Goal: Information Seeking & Learning: Find specific page/section

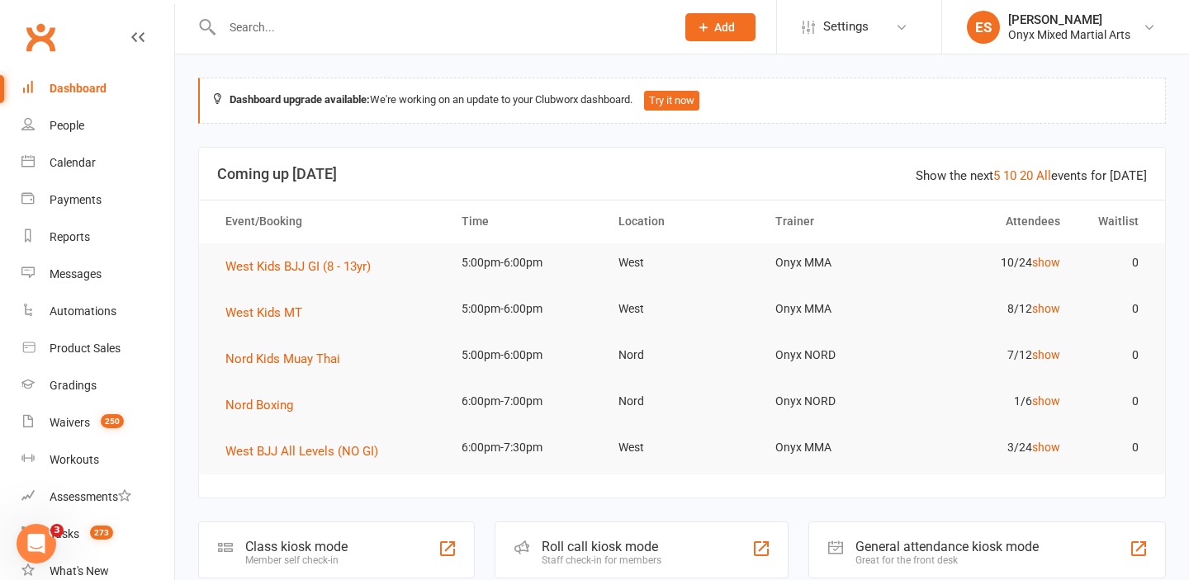
click at [403, 31] on input "text" at bounding box center [440, 27] width 447 height 23
paste input "[EMAIL_ADDRESS][DOMAIN_NAME]"
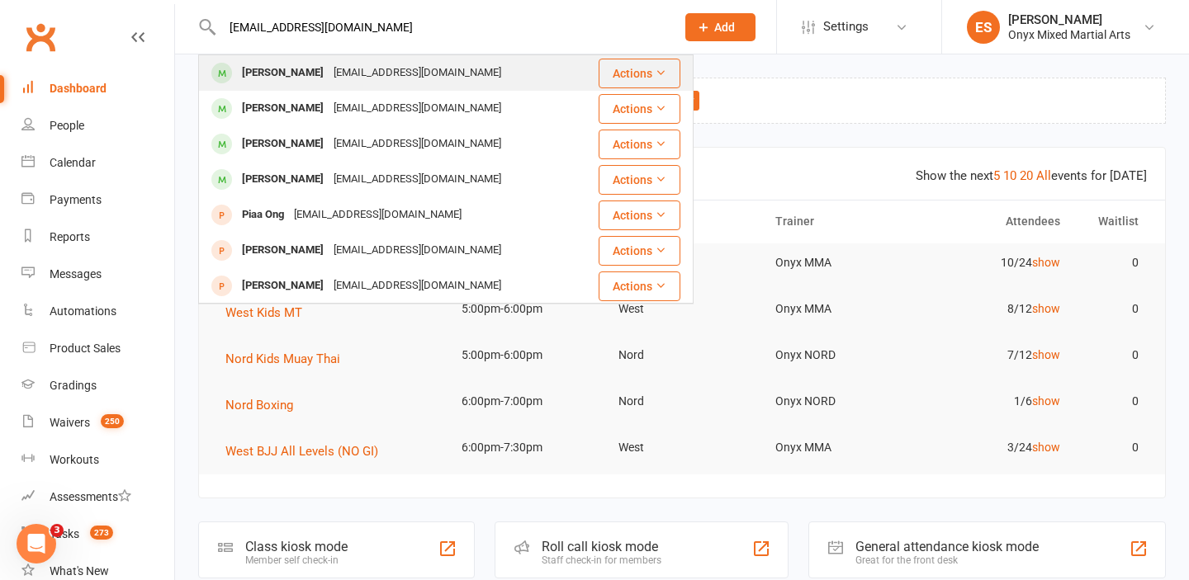
type input "[EMAIL_ADDRESS][DOMAIN_NAME]"
click at [386, 65] on div "[EMAIL_ADDRESS][DOMAIN_NAME]" at bounding box center [418, 73] width 178 height 24
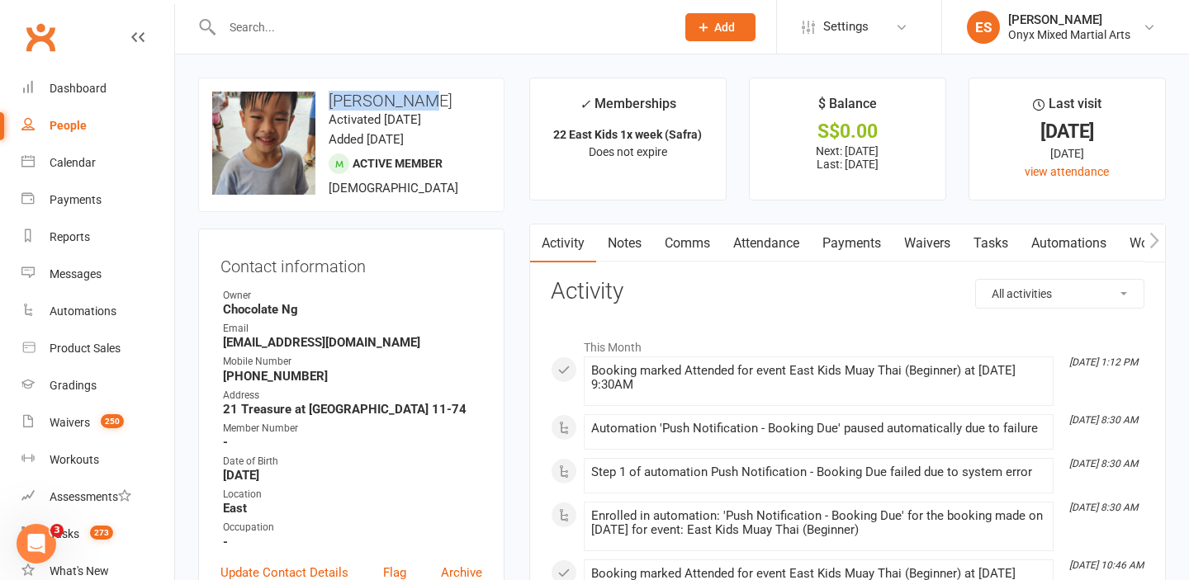
drag, startPoint x: 424, startPoint y: 100, endPoint x: 325, endPoint y: 100, distance: 98.3
click at [325, 100] on h3 "[PERSON_NAME]" at bounding box center [351, 101] width 278 height 18
copy h3 "[PERSON_NAME]"
click at [360, 35] on input "text" at bounding box center [440, 27] width 447 height 23
paste input "[EMAIL_ADDRESS][PERSON_NAME][DOMAIN_NAME]"
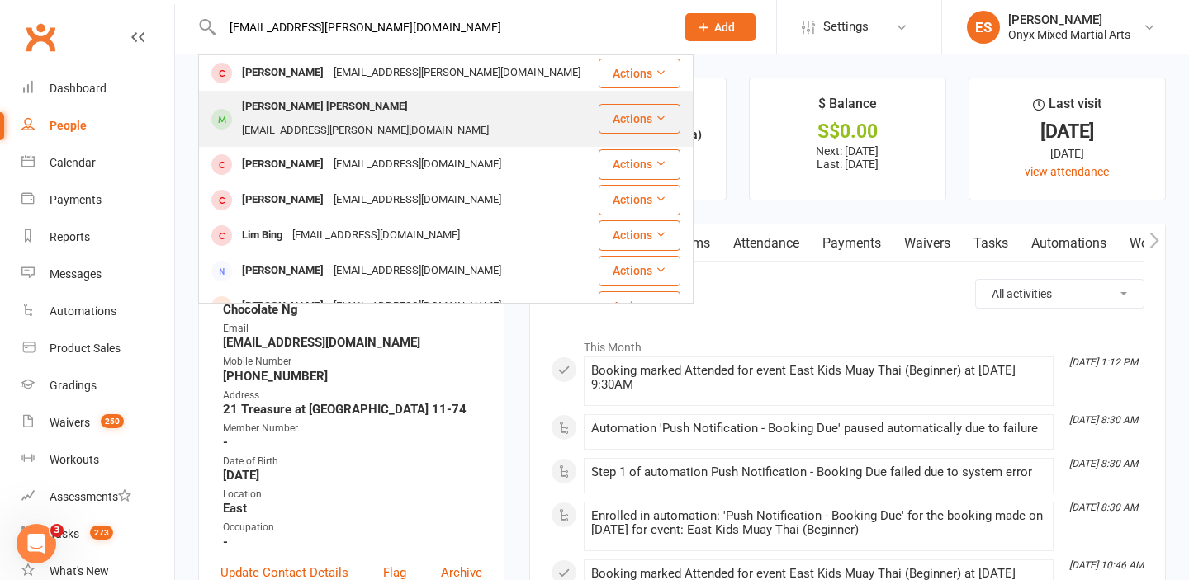
type input "[EMAIL_ADDRESS][PERSON_NAME][DOMAIN_NAME]"
click at [320, 109] on div "[PERSON_NAME] [PERSON_NAME]" at bounding box center [325, 107] width 176 height 24
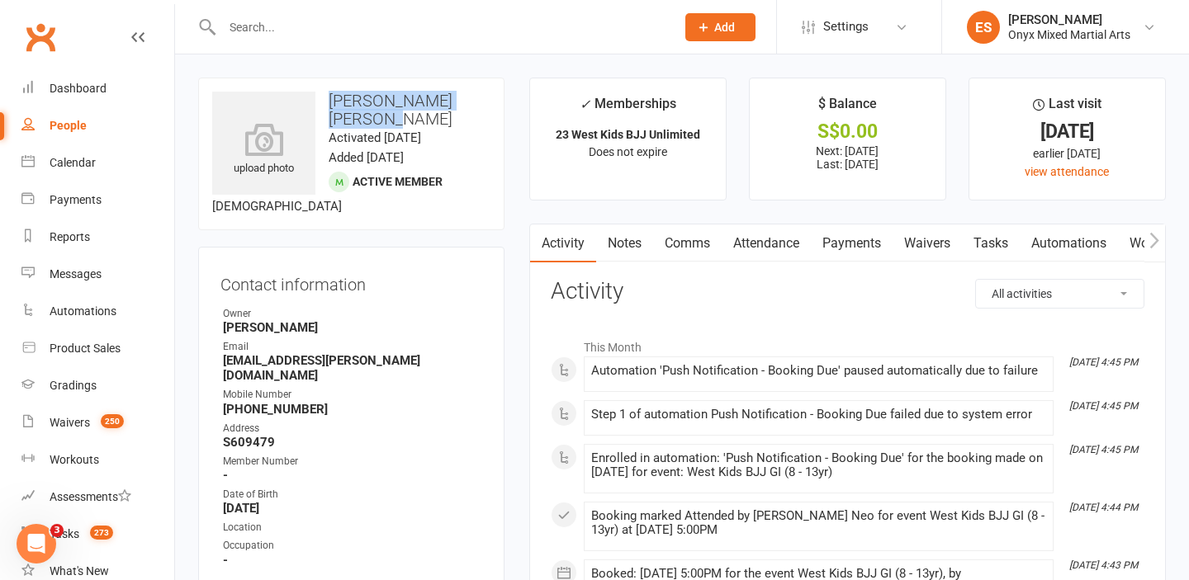
drag, startPoint x: 485, startPoint y: 103, endPoint x: 330, endPoint y: 97, distance: 155.3
click at [330, 97] on h3 "[PERSON_NAME] [PERSON_NAME]" at bounding box center [351, 110] width 278 height 36
copy h3 "[PERSON_NAME] [PERSON_NAME]"
click at [483, 35] on input "text" at bounding box center [440, 27] width 447 height 23
paste input "[EMAIL_ADDRESS][DOMAIN_NAME]"
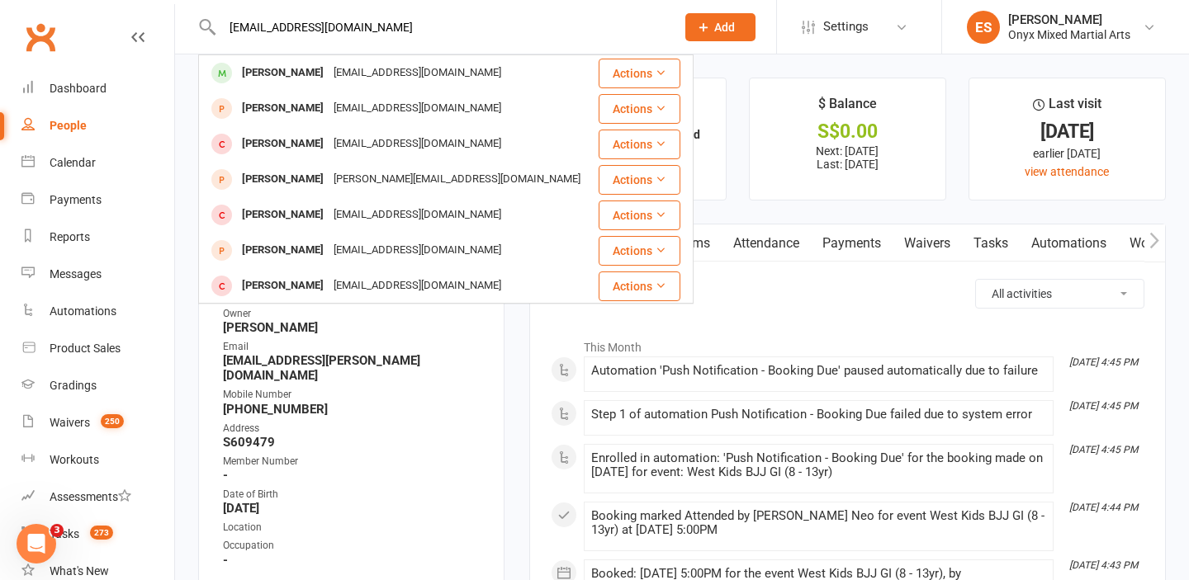
type input "[EMAIL_ADDRESS][DOMAIN_NAME]"
click at [285, 90] on td "[PERSON_NAME] [PERSON_NAME][EMAIL_ADDRESS][DOMAIN_NAME]" at bounding box center [398, 73] width 399 height 36
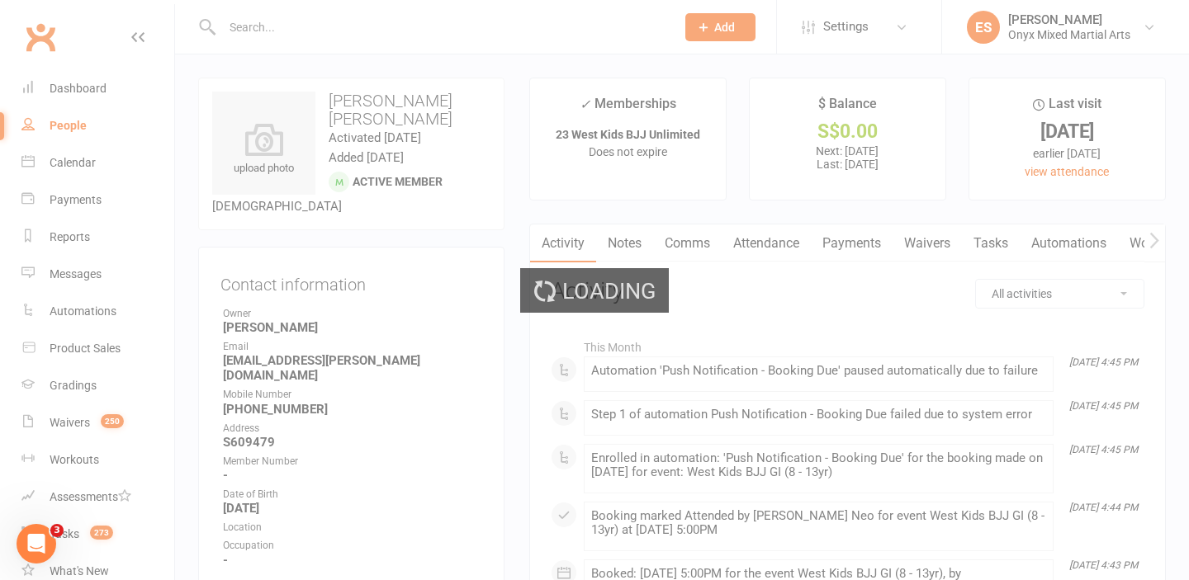
click at [291, 72] on div "Loading" at bounding box center [594, 290] width 1189 height 580
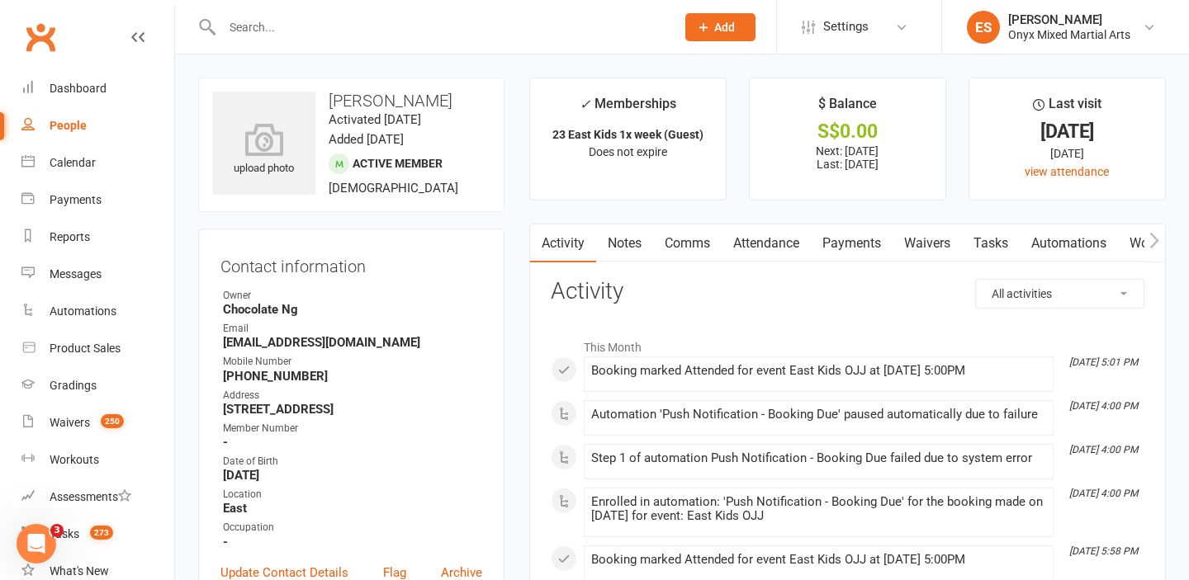
drag, startPoint x: 496, startPoint y: 96, endPoint x: 343, endPoint y: 88, distance: 153.0
click at [343, 88] on div "upload photo [PERSON_NAME] Activated [DATE] Added [DATE] Active member [DEMOGRA…" at bounding box center [351, 145] width 306 height 135
copy h3 "[PERSON_NAME]"
click at [350, 26] on input "text" at bounding box center [440, 27] width 447 height 23
paste input "[EMAIL_ADDRESS][DOMAIN_NAME]"
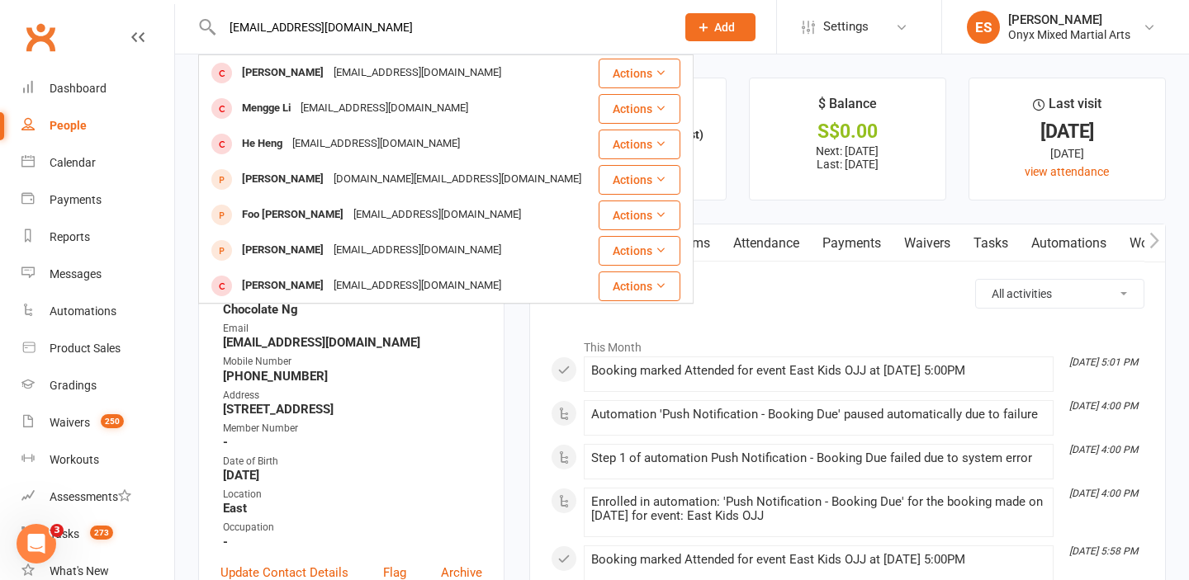
click at [297, 23] on input "[EMAIL_ADDRESS][DOMAIN_NAME]" at bounding box center [440, 27] width 447 height 23
drag, startPoint x: 392, startPoint y: 33, endPoint x: 176, endPoint y: 33, distance: 216.3
click at [176, 33] on react-component "[EMAIL_ADDRESS][DOMAIN_NAME] [PERSON_NAME] [PERSON_NAME][EMAIL_ADDRESS][DOMAIN_…" at bounding box center [332, 27] width 664 height 54
paste input "[PERSON_NAME] [PERSON_NAME]"
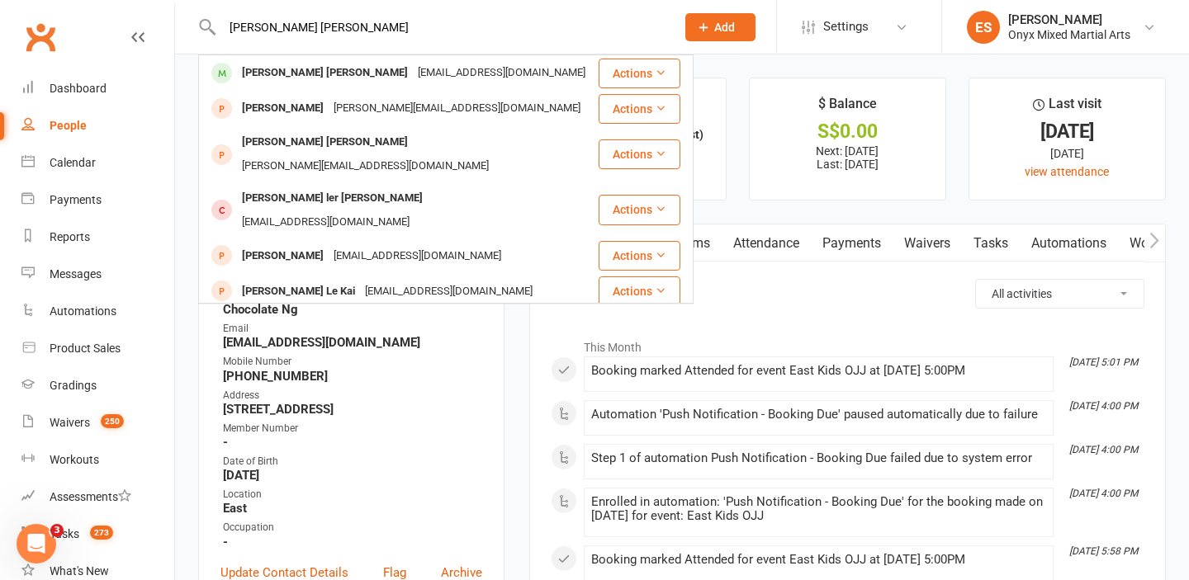
drag, startPoint x: 517, startPoint y: 34, endPoint x: 179, endPoint y: 26, distance: 337.8
click at [179, 26] on react-component "[PERSON_NAME] [PERSON_NAME] le [PERSON_NAME] [PERSON_NAME][EMAIL_ADDRESS][DOMAI…" at bounding box center [332, 27] width 664 height 54
paste input "[DOMAIN_NAME][EMAIL_ADDRESS][DOMAIN_NAME]"
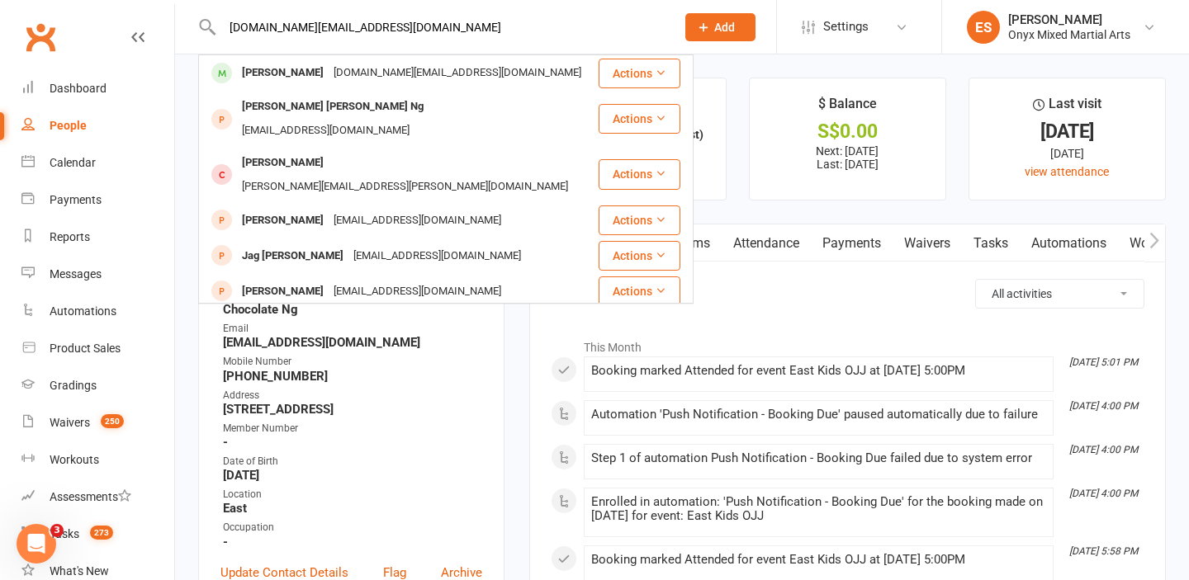
type input "[DOMAIN_NAME][EMAIL_ADDRESS][DOMAIN_NAME]"
click at [329, 83] on div "[DOMAIN_NAME][EMAIL_ADDRESS][DOMAIN_NAME]" at bounding box center [458, 73] width 258 height 24
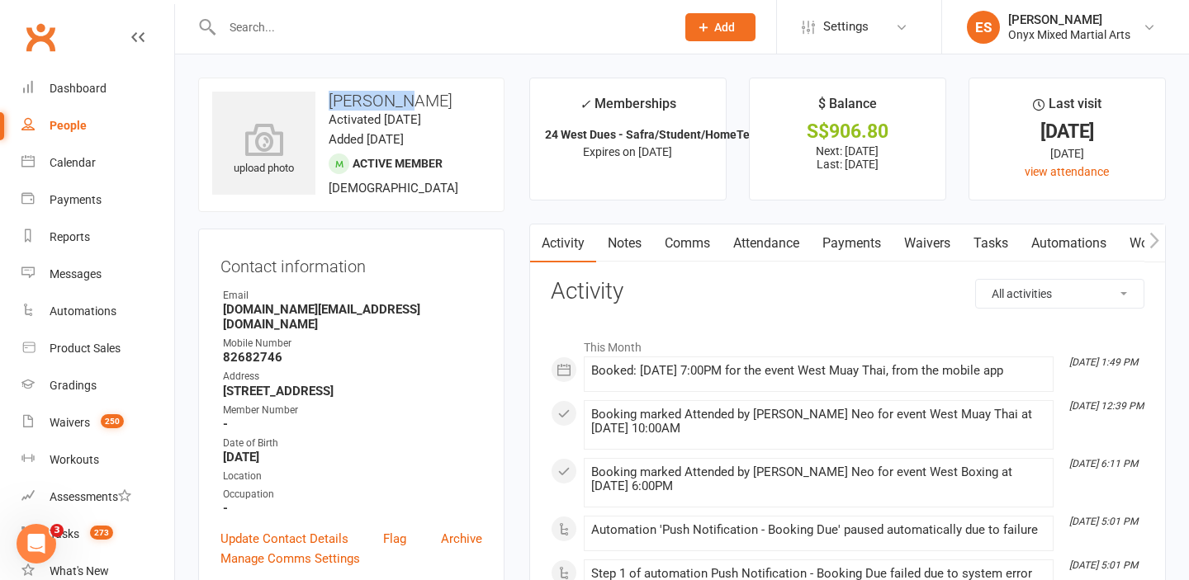
drag, startPoint x: 399, startPoint y: 105, endPoint x: 329, endPoint y: 97, distance: 69.8
click at [329, 97] on h3 "[PERSON_NAME]" at bounding box center [351, 101] width 278 height 18
copy h3 "[PERSON_NAME]"
click at [386, 27] on input "text" at bounding box center [440, 27] width 447 height 23
paste input "[EMAIL_ADDRESS][DOMAIN_NAME]"
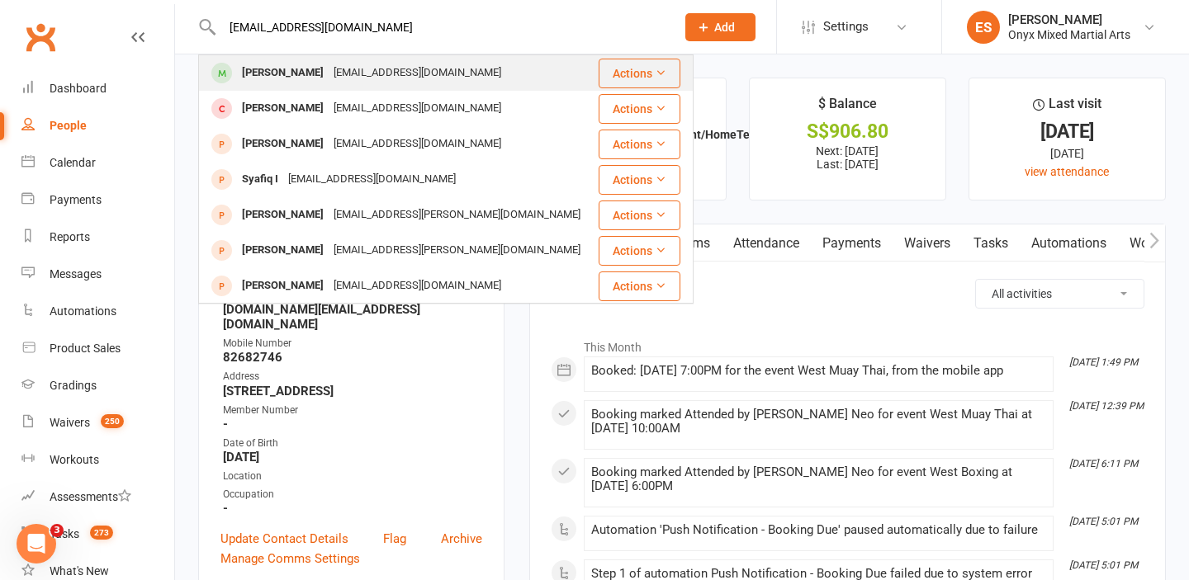
type input "[EMAIL_ADDRESS][DOMAIN_NAME]"
click at [372, 64] on div "[EMAIL_ADDRESS][DOMAIN_NAME]" at bounding box center [418, 73] width 178 height 24
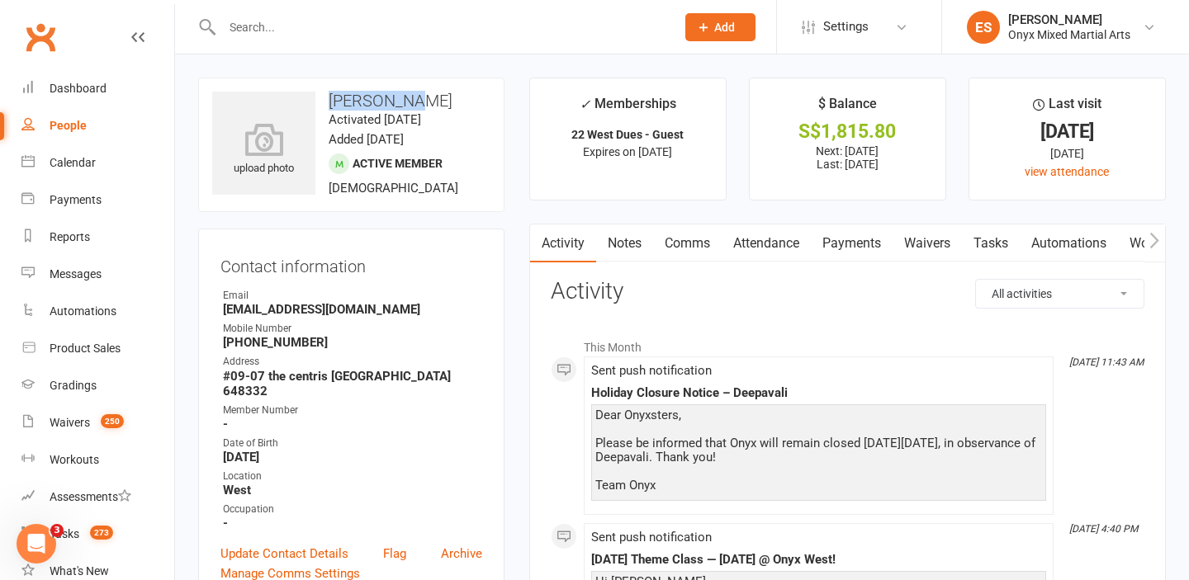
drag, startPoint x: 414, startPoint y: 100, endPoint x: 329, endPoint y: 95, distance: 85.2
click at [329, 95] on h3 "[PERSON_NAME]" at bounding box center [351, 101] width 278 height 18
copy h3 "[PERSON_NAME]"
click at [455, 31] on input "text" at bounding box center [440, 27] width 447 height 23
paste input "[EMAIL_ADDRESS][DOMAIN_NAME]"
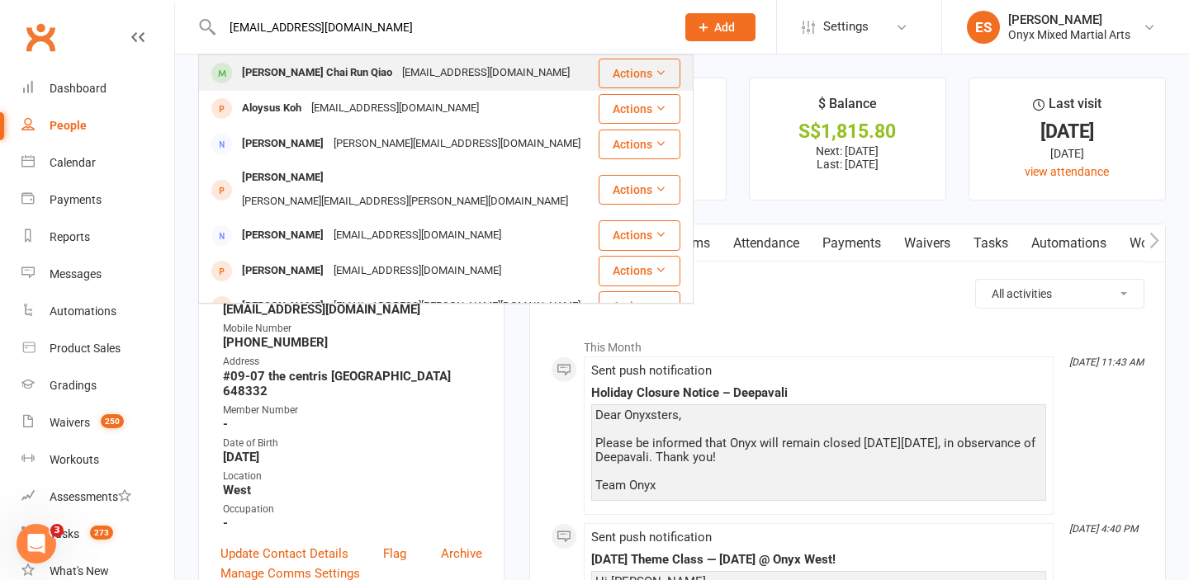
type input "[EMAIL_ADDRESS][DOMAIN_NAME]"
click at [417, 76] on div "[EMAIL_ADDRESS][DOMAIN_NAME]" at bounding box center [486, 73] width 178 height 24
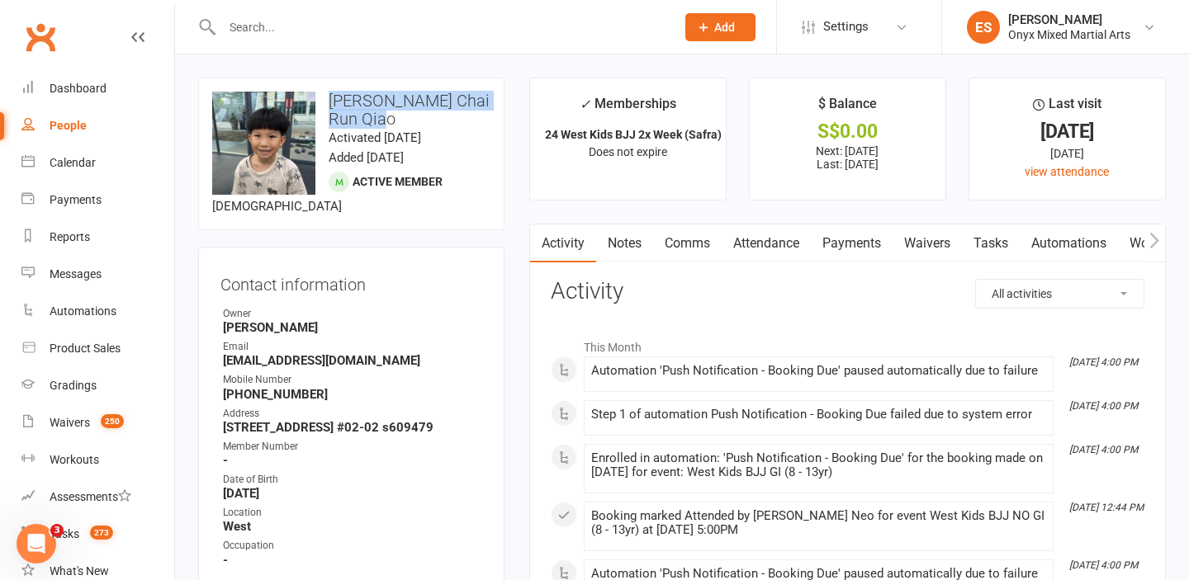
drag, startPoint x: 397, startPoint y: 120, endPoint x: 324, endPoint y: 106, distance: 74.8
click at [324, 106] on h3 "[PERSON_NAME] Chai Run Qiao" at bounding box center [351, 110] width 278 height 36
copy h3 "[PERSON_NAME] Chai Run Qiao"
click at [851, 241] on link "Payments" at bounding box center [852, 244] width 82 height 38
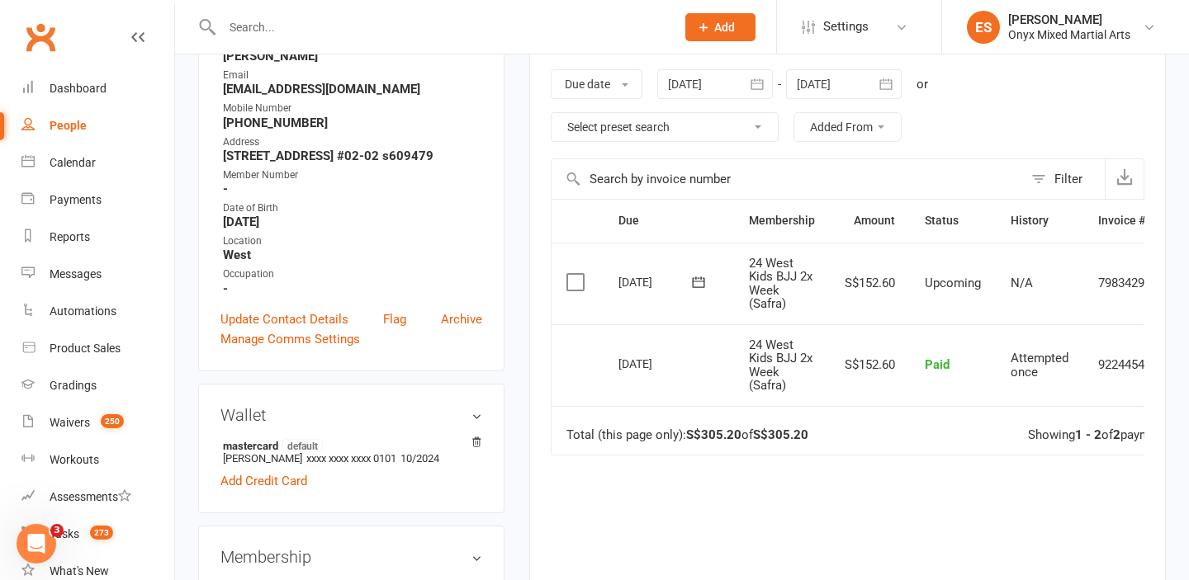
scroll to position [272, 0]
click at [763, 87] on icon "button" at bounding box center [757, 83] width 17 height 17
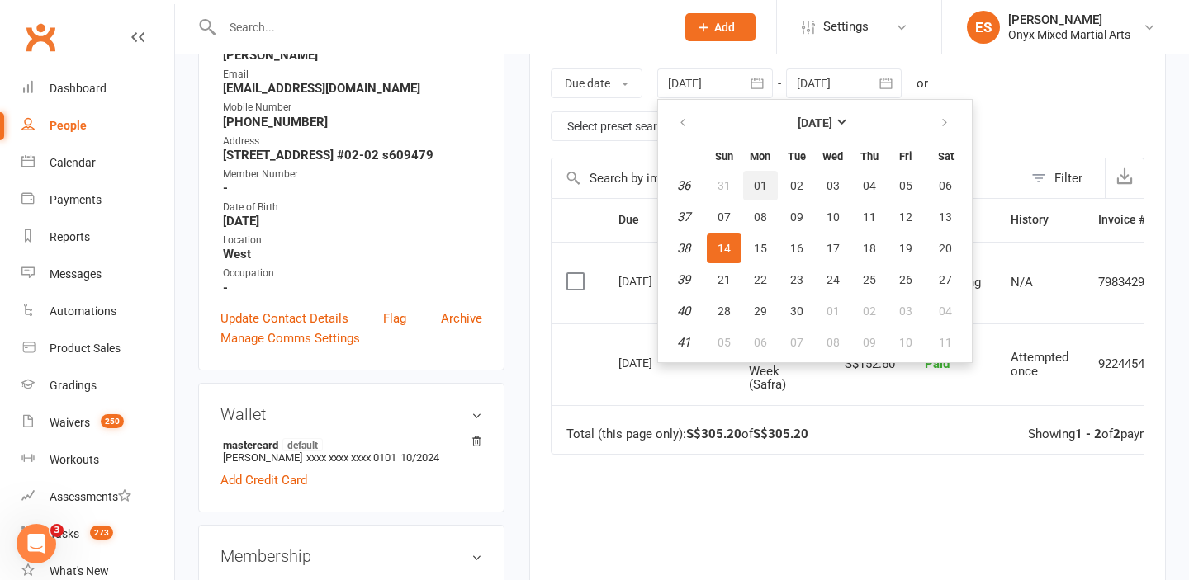
click at [769, 192] on button "01" at bounding box center [760, 186] width 35 height 30
type input "[DATE]"
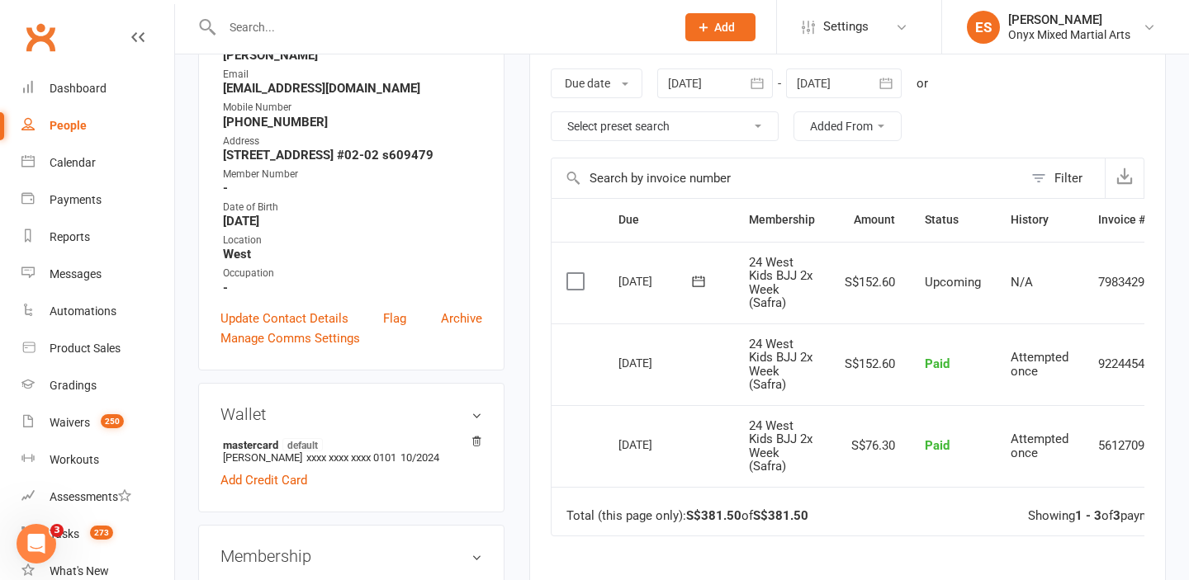
click at [411, 24] on input "text" at bounding box center [440, 27] width 447 height 23
paste input "[EMAIL_ADDRESS][DOMAIN_NAME]"
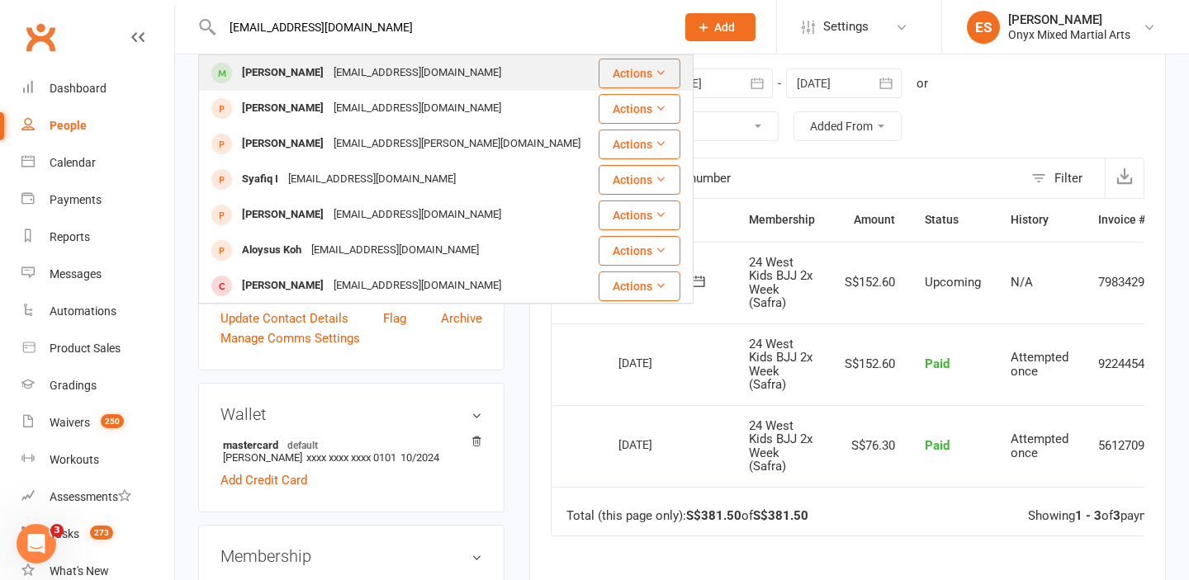
type input "[EMAIL_ADDRESS][DOMAIN_NAME]"
click at [329, 76] on div "[EMAIL_ADDRESS][DOMAIN_NAME]" at bounding box center [418, 73] width 178 height 24
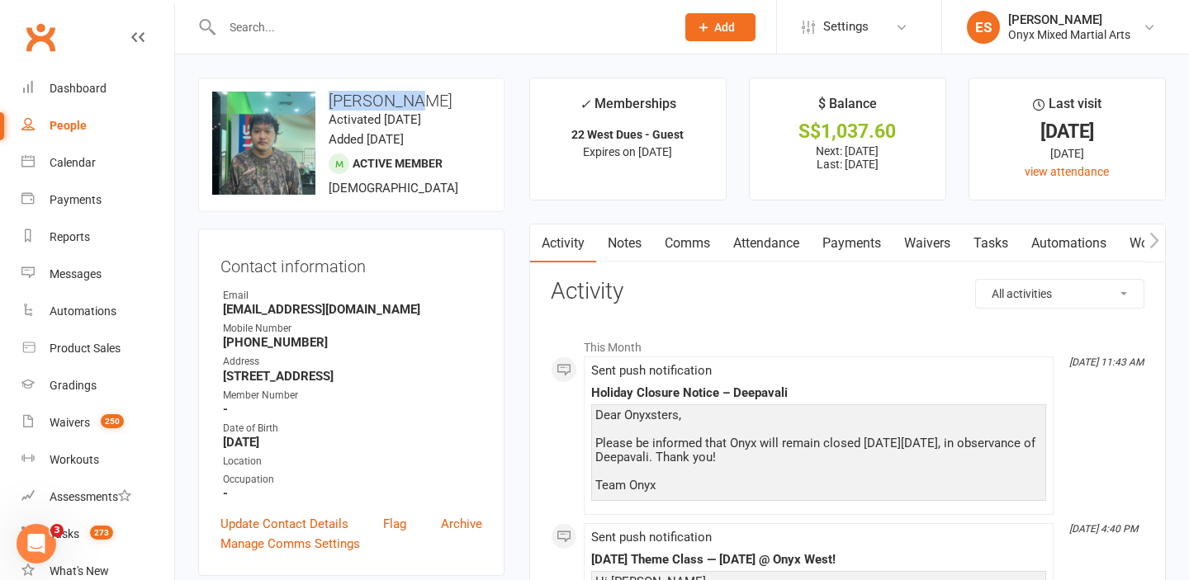
drag, startPoint x: 402, startPoint y: 104, endPoint x: 327, endPoint y: 94, distance: 75.8
click at [327, 94] on h3 "[PERSON_NAME]" at bounding box center [351, 101] width 278 height 18
copy h3 "[PERSON_NAME]"
click at [445, 25] on input "text" at bounding box center [440, 27] width 447 height 23
paste input "[EMAIL_ADDRESS][DOMAIN_NAME]"
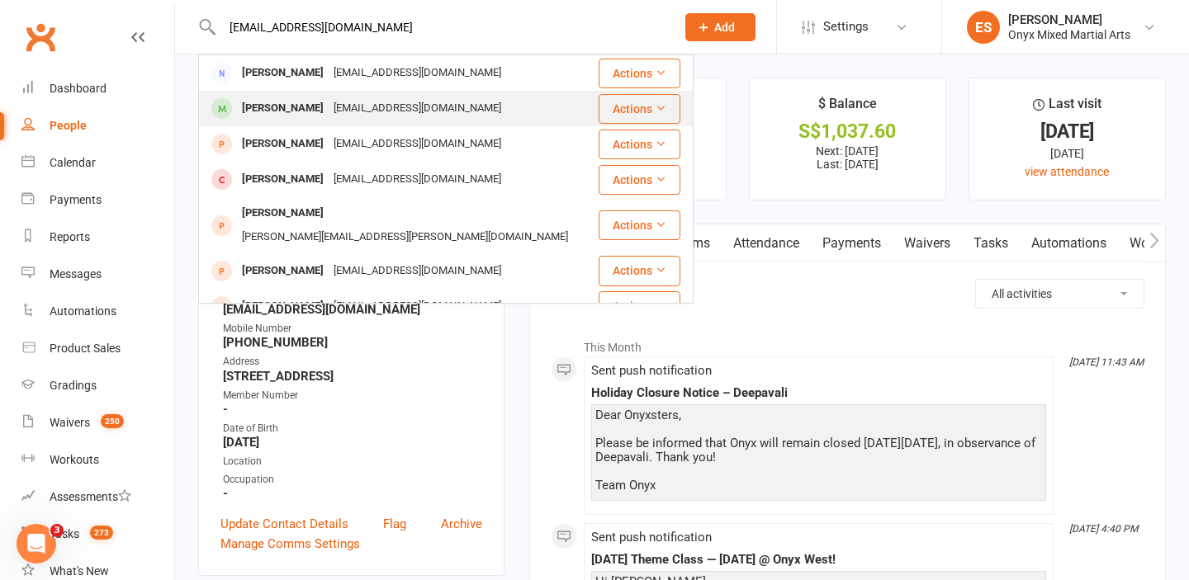
type input "[EMAIL_ADDRESS][DOMAIN_NAME]"
click at [329, 103] on div "[PERSON_NAME]" at bounding box center [283, 109] width 92 height 24
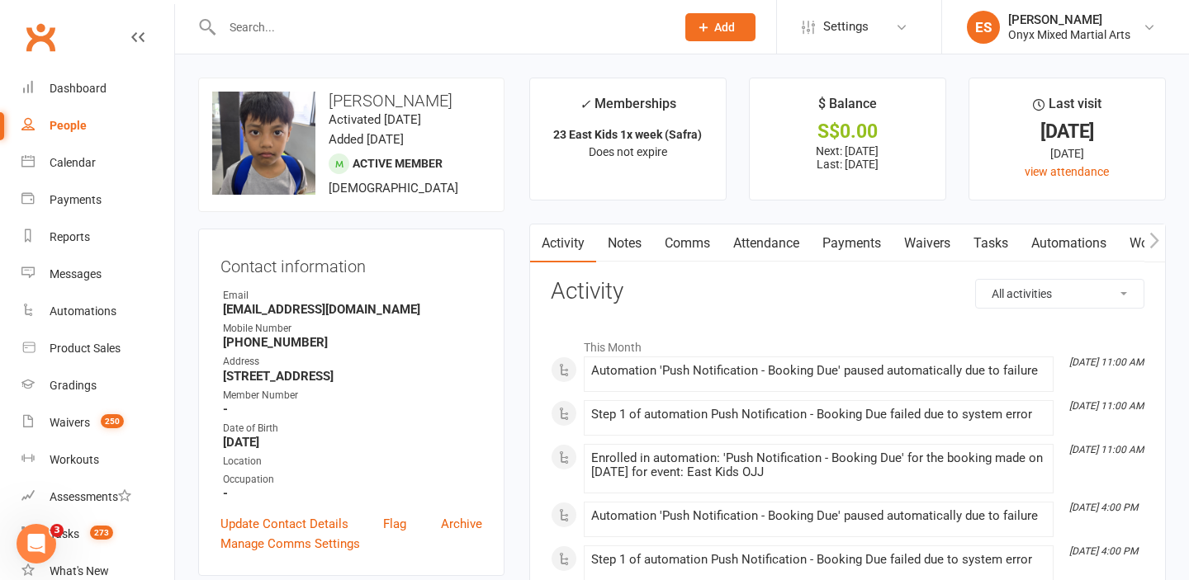
drag, startPoint x: 428, startPoint y: 116, endPoint x: 326, endPoint y: 101, distance: 102.6
click at [326, 101] on h3 "[PERSON_NAME]" at bounding box center [351, 101] width 278 height 18
copy h3 "[PERSON_NAME]"
click at [430, 31] on input "text" at bounding box center [440, 27] width 447 height 23
paste input "[EMAIL_ADDRESS][DOMAIN_NAME]"
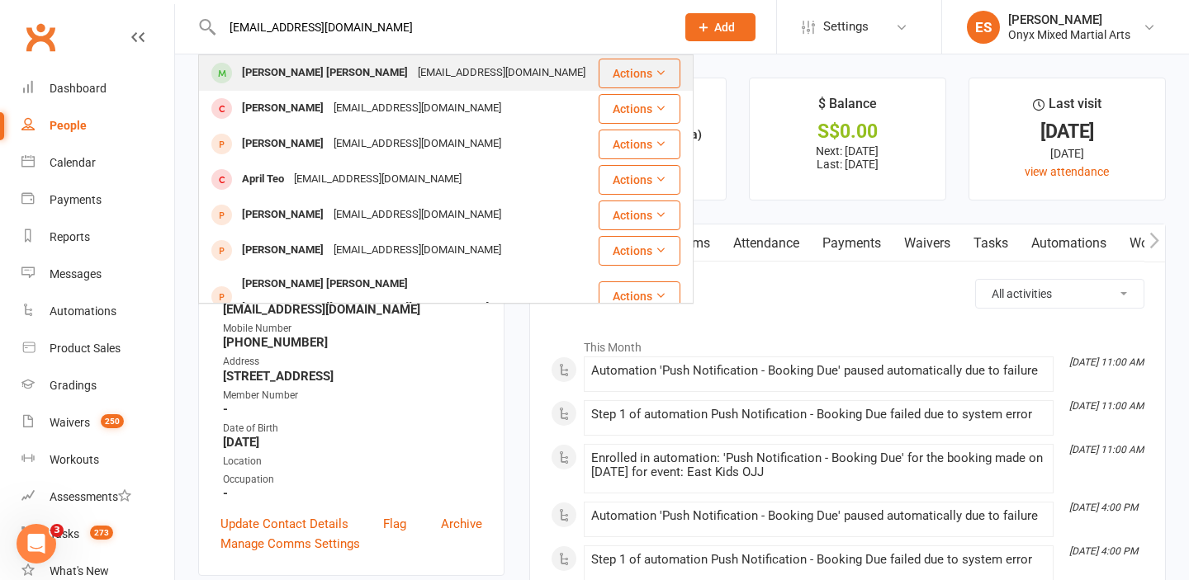
type input "[EMAIL_ADDRESS][DOMAIN_NAME]"
click at [413, 77] on div "[EMAIL_ADDRESS][DOMAIN_NAME]" at bounding box center [502, 73] width 178 height 24
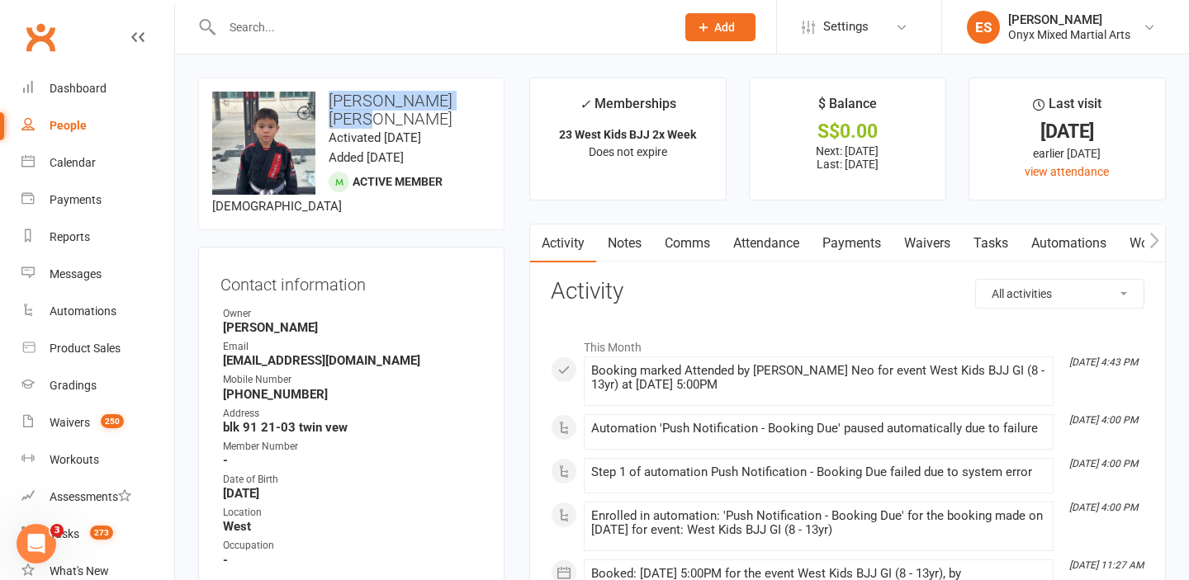
drag, startPoint x: 484, startPoint y: 94, endPoint x: 329, endPoint y: 99, distance: 155.3
click at [329, 99] on h3 "[PERSON_NAME] [PERSON_NAME]" at bounding box center [351, 110] width 278 height 36
copy h3 "[PERSON_NAME] [PERSON_NAME]"
click at [405, 31] on input "text" at bounding box center [440, 27] width 447 height 23
paste input "[EMAIL_ADDRESS][DOMAIN_NAME]"
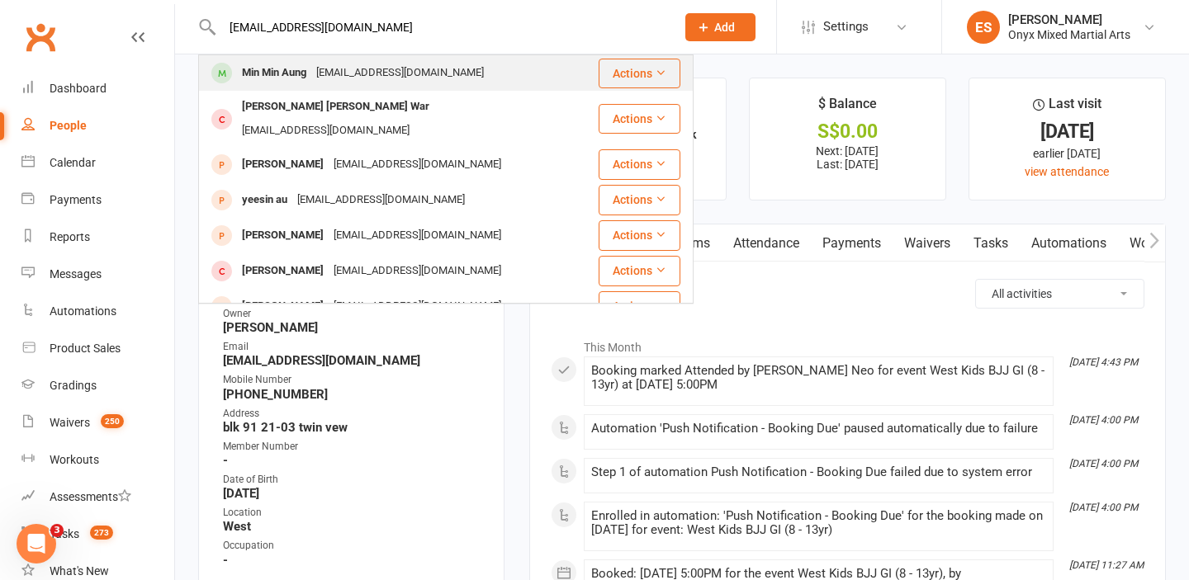
type input "[EMAIL_ADDRESS][DOMAIN_NAME]"
click at [377, 74] on div "[EMAIL_ADDRESS][DOMAIN_NAME]" at bounding box center [400, 73] width 178 height 24
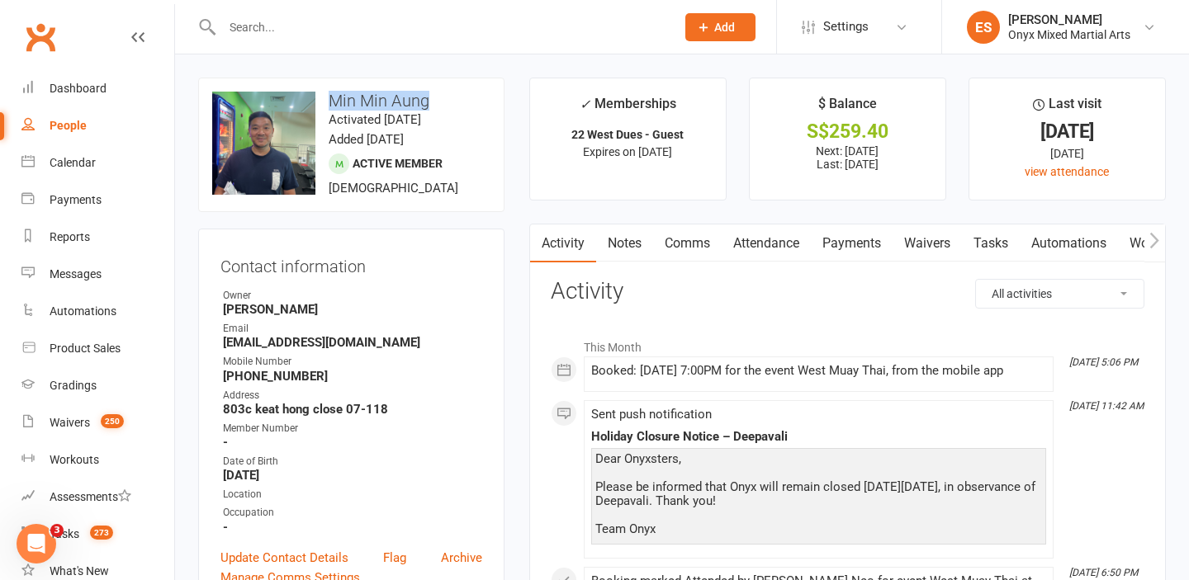
drag, startPoint x: 437, startPoint y: 99, endPoint x: 329, endPoint y: 99, distance: 108.2
click at [329, 99] on h3 "Min Min Aung" at bounding box center [351, 101] width 278 height 18
copy h3 "Min Min Aung"
click at [422, 33] on input "text" at bounding box center [440, 27] width 447 height 23
paste input "[EMAIL_ADDRESS][DOMAIN_NAME]"
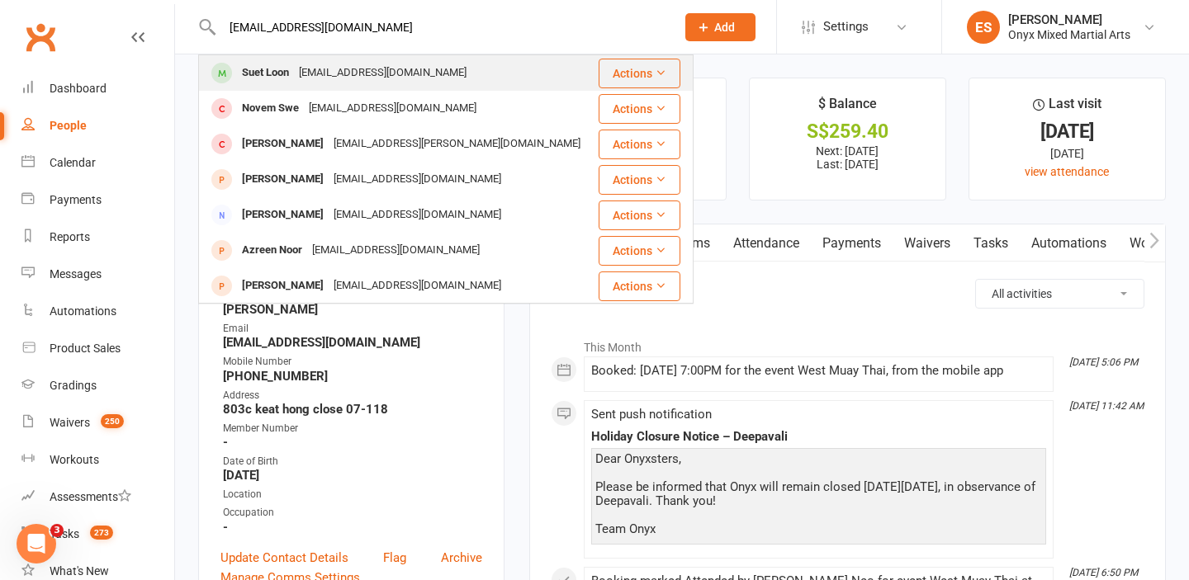
type input "[EMAIL_ADDRESS][DOMAIN_NAME]"
click at [329, 76] on div "[EMAIL_ADDRESS][DOMAIN_NAME]" at bounding box center [383, 73] width 178 height 24
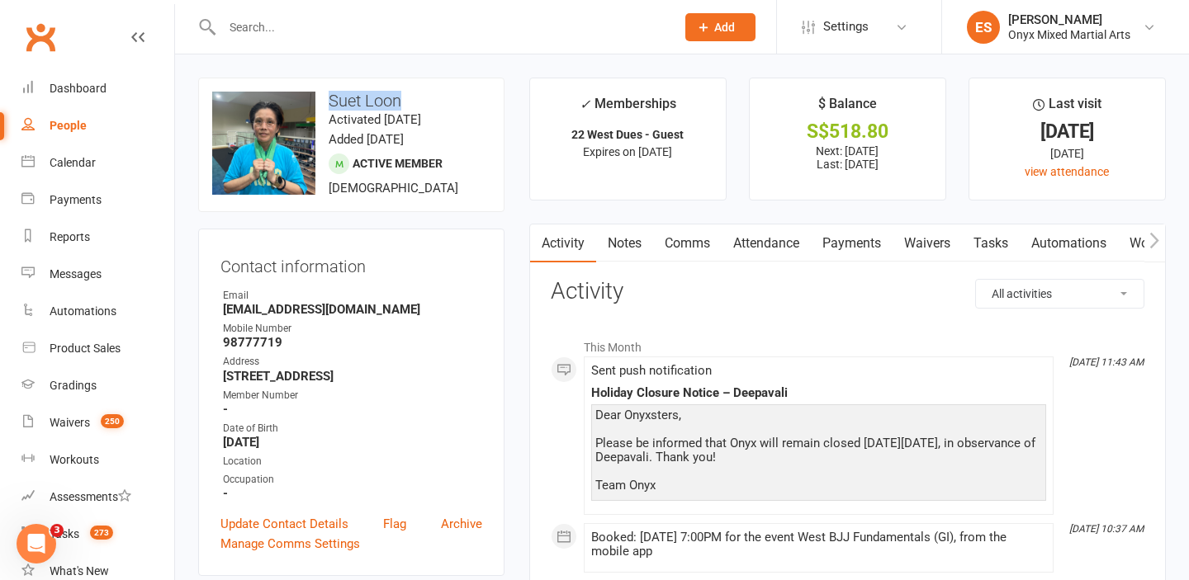
drag, startPoint x: 407, startPoint y: 100, endPoint x: 329, endPoint y: 100, distance: 78.4
click at [329, 100] on h3 "Suet Loon" at bounding box center [351, 101] width 278 height 18
click at [463, 16] on input "text" at bounding box center [440, 27] width 447 height 23
paste input "[EMAIL_ADDRESS][DOMAIN_NAME]"
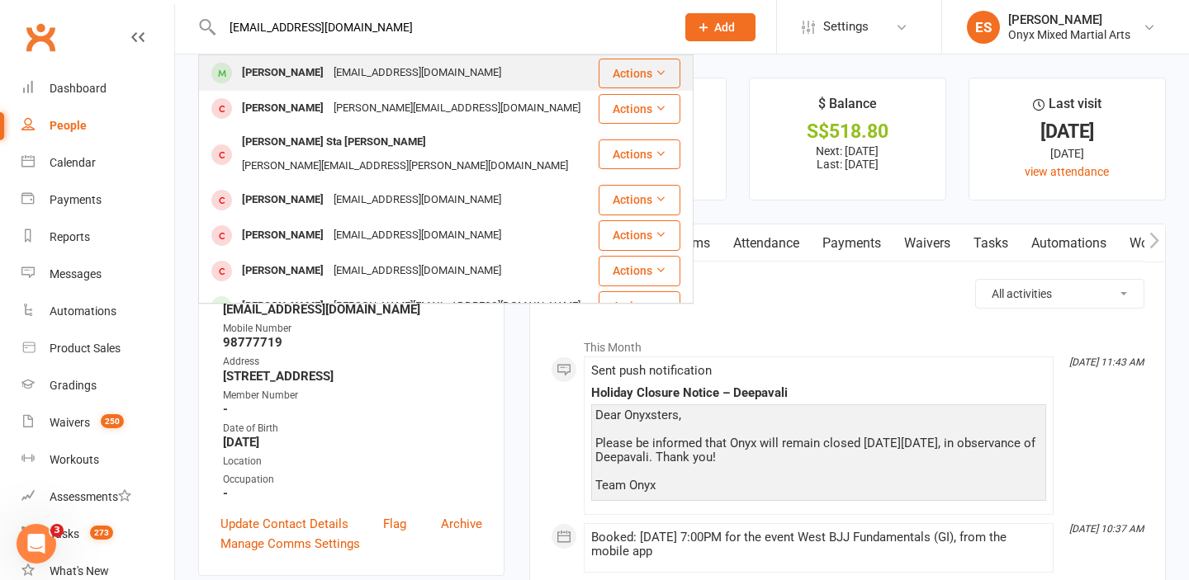
type input "[EMAIL_ADDRESS][DOMAIN_NAME]"
click at [344, 76] on div "[EMAIL_ADDRESS][DOMAIN_NAME]" at bounding box center [418, 73] width 178 height 24
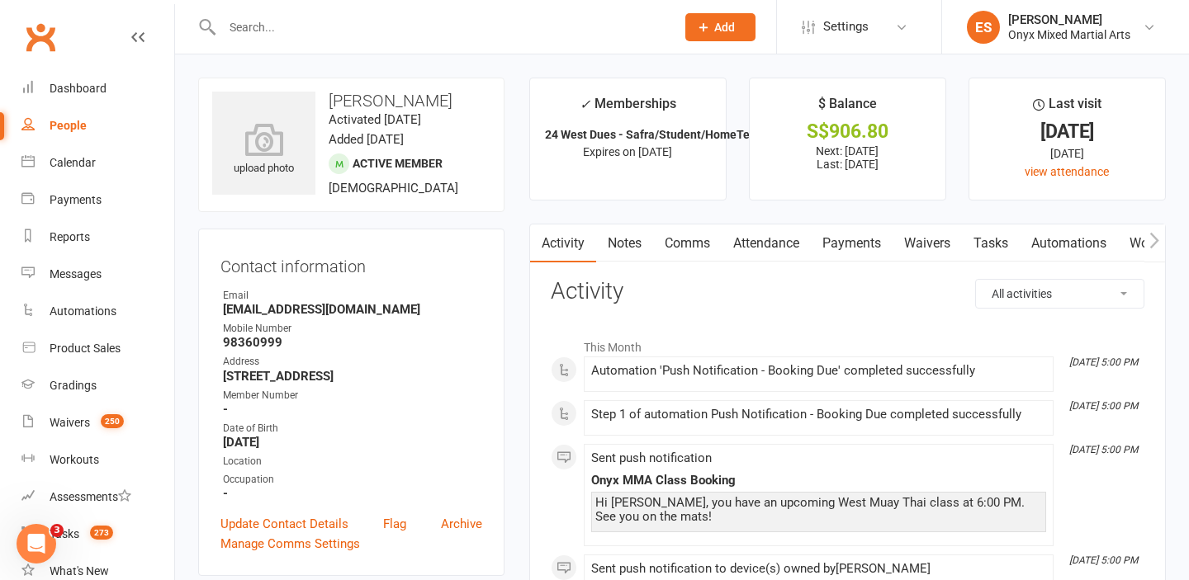
drag, startPoint x: 457, startPoint y: 106, endPoint x: 330, endPoint y: 102, distance: 126.4
click at [330, 102] on h3 "[PERSON_NAME]" at bounding box center [351, 101] width 278 height 18
click at [426, 40] on div at bounding box center [431, 27] width 466 height 54
click at [423, 31] on input "text" at bounding box center [440, 27] width 447 height 23
paste input "[EMAIL_ADDRESS][DOMAIN_NAME]"
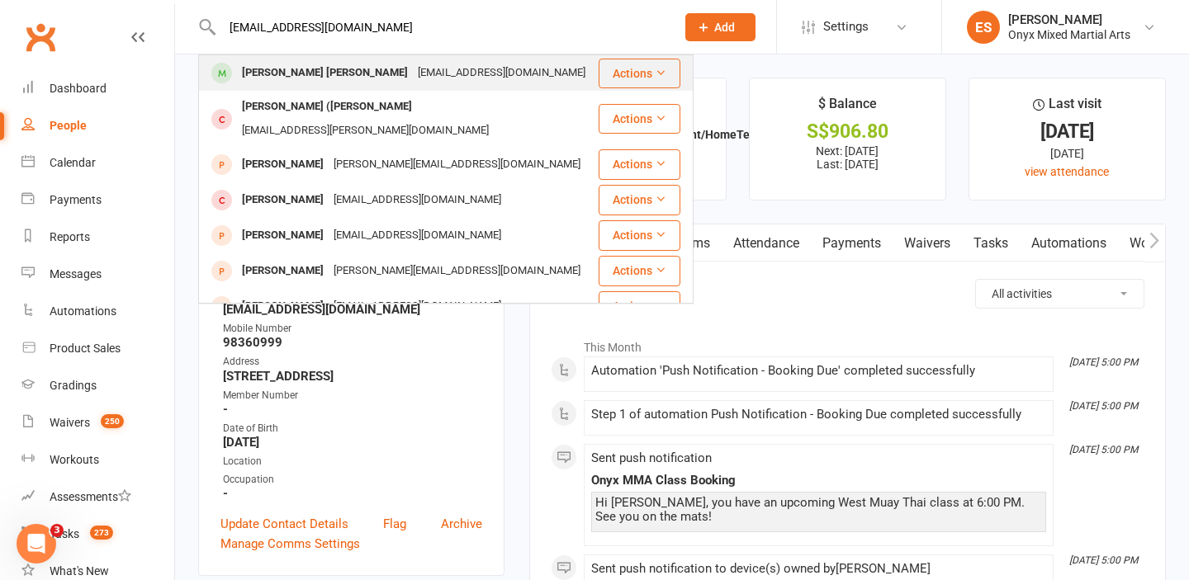
type input "[EMAIL_ADDRESS][DOMAIN_NAME]"
click at [413, 67] on div "[EMAIL_ADDRESS][DOMAIN_NAME]" at bounding box center [502, 73] width 178 height 24
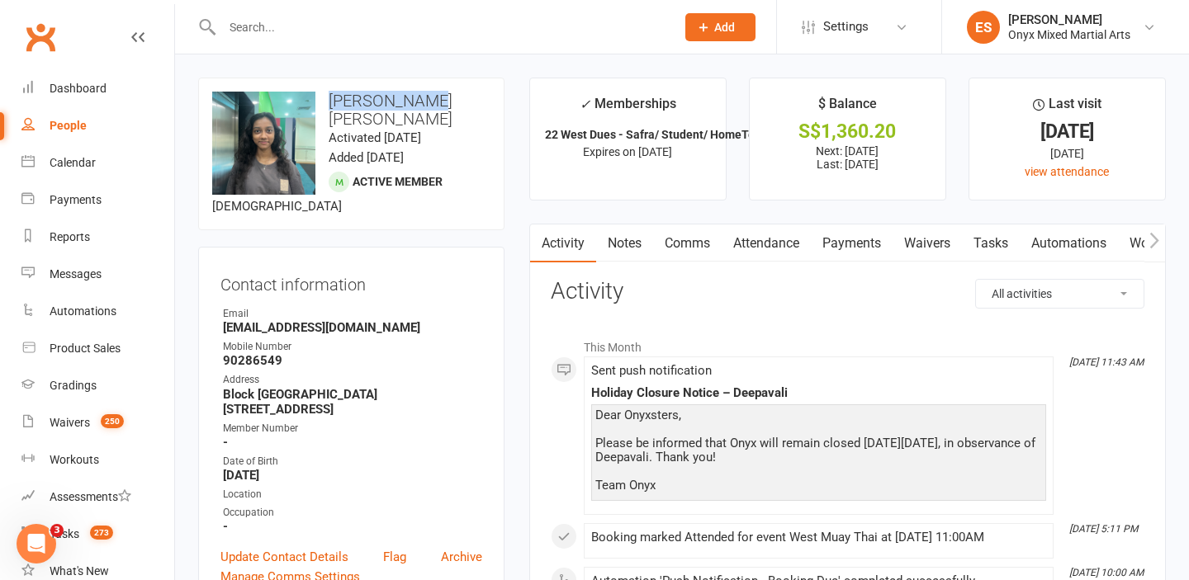
drag, startPoint x: 418, startPoint y: 98, endPoint x: 323, endPoint y: 95, distance: 95.0
click at [323, 95] on h3 "[PERSON_NAME] [PERSON_NAME]" at bounding box center [351, 110] width 278 height 36
click at [436, 27] on input "text" at bounding box center [440, 27] width 447 height 23
paste input "[EMAIL_ADDRESS][DOMAIN_NAME]"
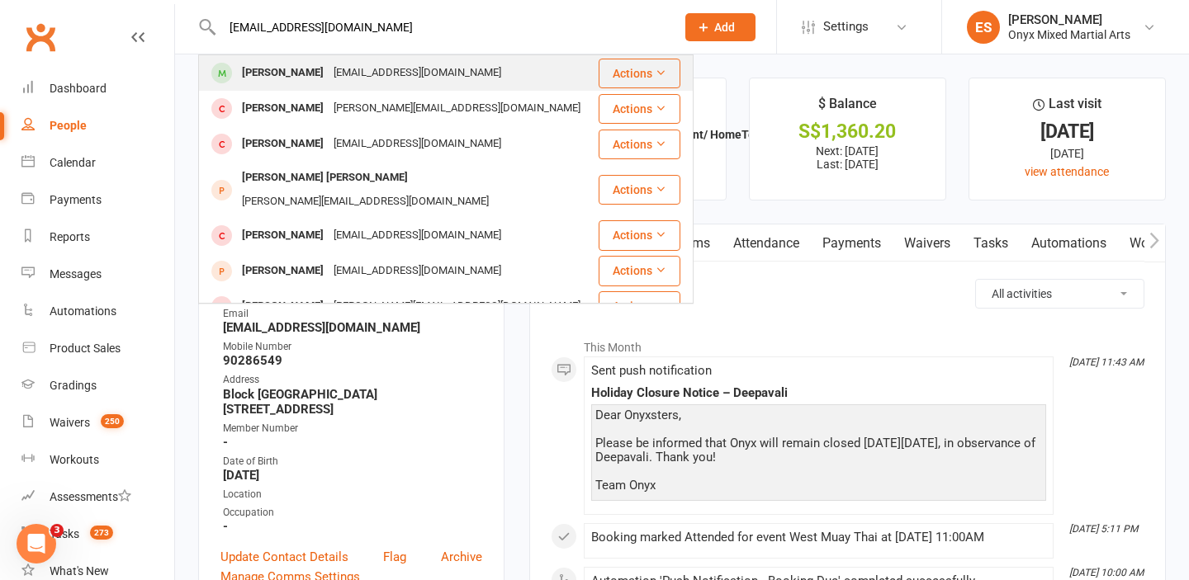
type input "[EMAIL_ADDRESS][DOMAIN_NAME]"
click at [348, 77] on div "[EMAIL_ADDRESS][DOMAIN_NAME]" at bounding box center [418, 73] width 178 height 24
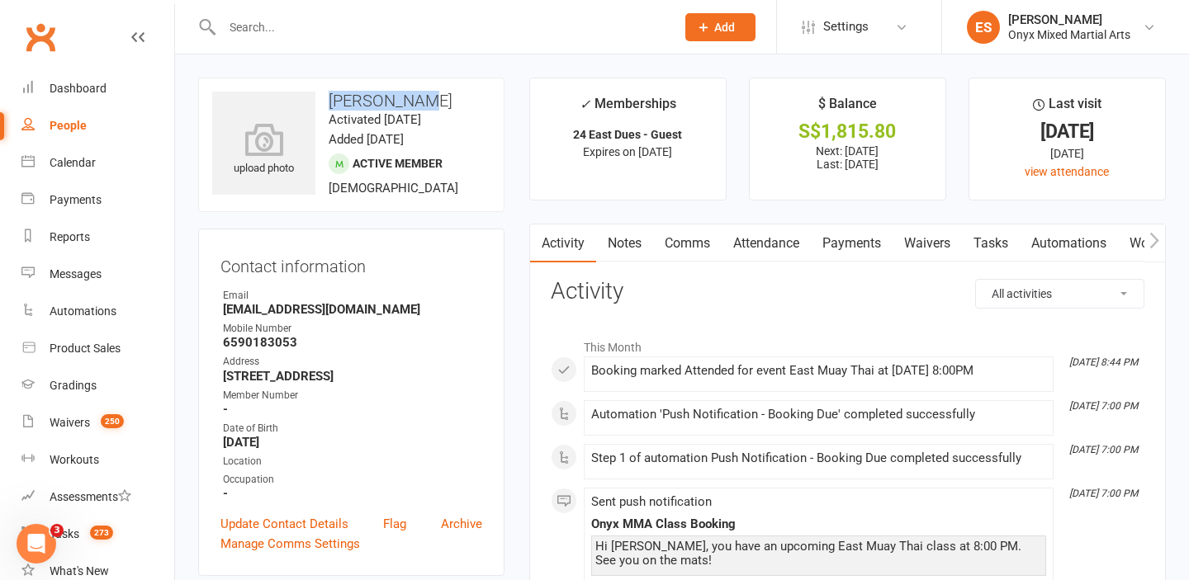
drag, startPoint x: 421, startPoint y: 100, endPoint x: 320, endPoint y: 97, distance: 100.8
click at [320, 97] on h3 "[PERSON_NAME]" at bounding box center [351, 101] width 278 height 18
click at [505, 22] on input "text" at bounding box center [440, 27] width 447 height 23
paste input "[EMAIL_ADDRESS][DOMAIN_NAME]"
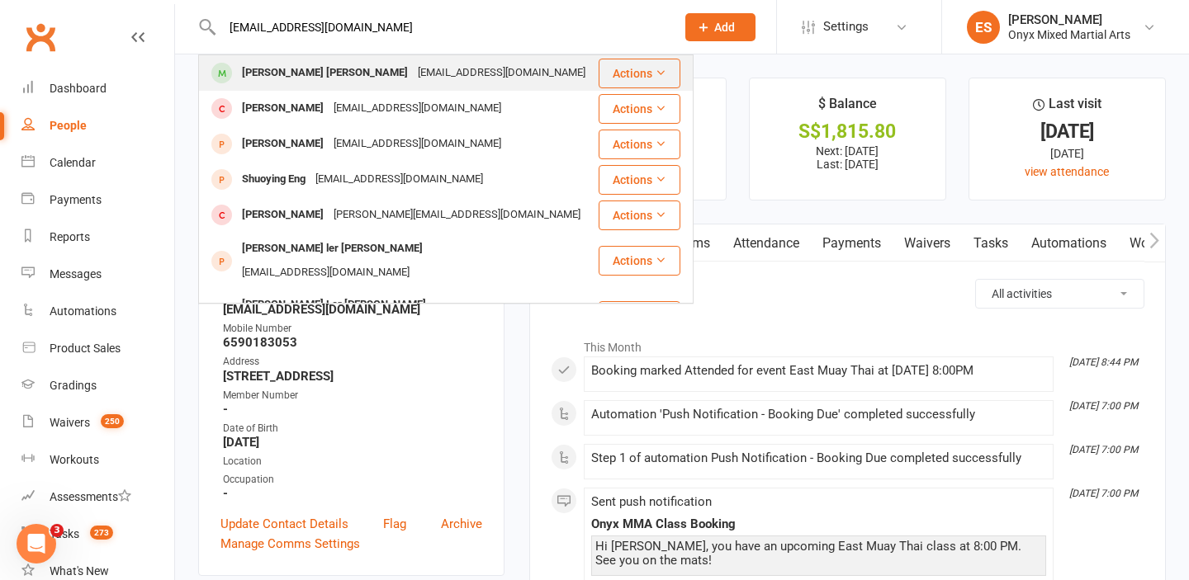
type input "[EMAIL_ADDRESS][DOMAIN_NAME]"
click at [498, 65] on div "[PERSON_NAME] [PERSON_NAME] Eng [EMAIL_ADDRESS][DOMAIN_NAME]" at bounding box center [398, 73] width 397 height 34
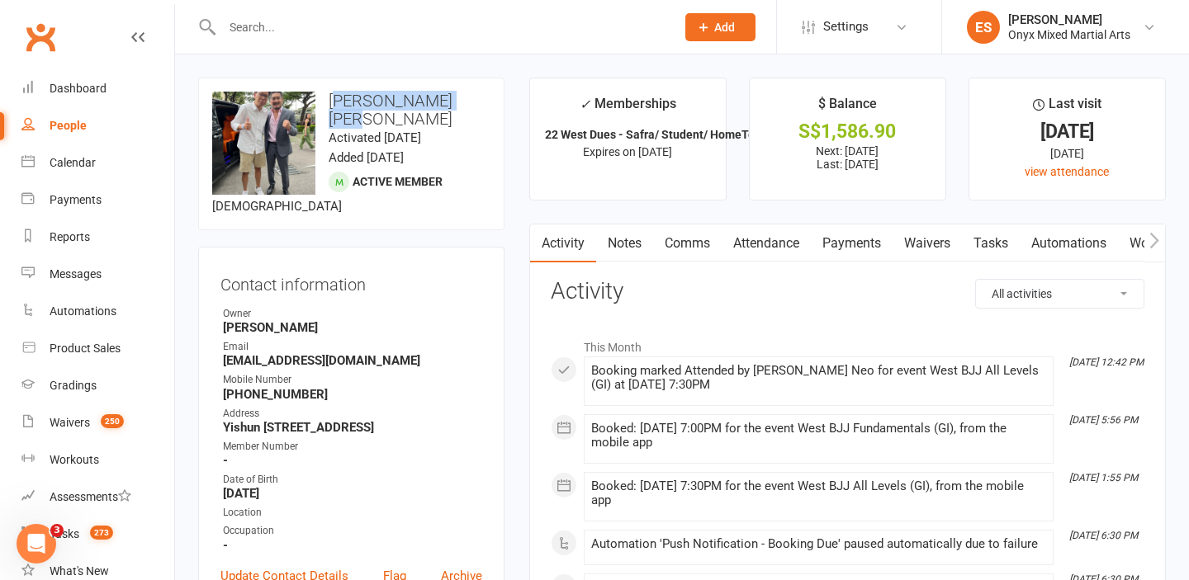
drag, startPoint x: 469, startPoint y: 99, endPoint x: 368, endPoint y: 99, distance: 100.7
click at [348, 99] on h3 "[PERSON_NAME] [PERSON_NAME]" at bounding box center [351, 110] width 278 height 36
click at [484, 98] on h3 "[PERSON_NAME] [PERSON_NAME]" at bounding box center [351, 110] width 278 height 36
drag, startPoint x: 478, startPoint y: 98, endPoint x: 327, endPoint y: 97, distance: 151.1
click at [327, 97] on h3 "[PERSON_NAME] [PERSON_NAME]" at bounding box center [351, 110] width 278 height 36
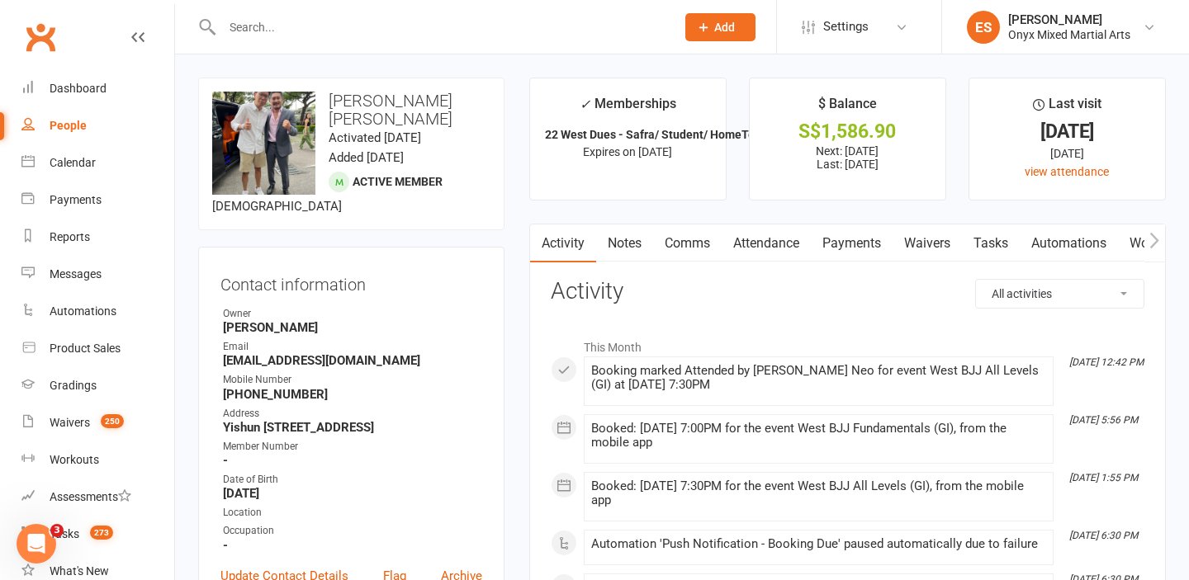
click at [487, 24] on input "text" at bounding box center [440, 27] width 447 height 23
paste input "[EMAIL_ADDRESS][DOMAIN_NAME]"
click at [401, 26] on input "[EMAIL_ADDRESS][DOMAIN_NAME]" at bounding box center [440, 27] width 447 height 23
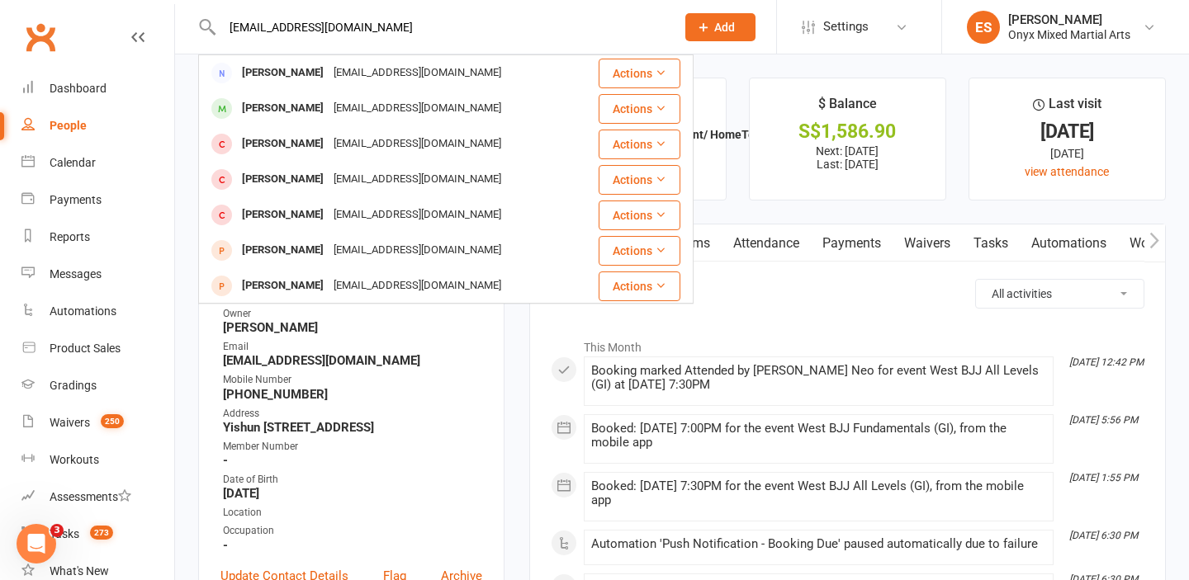
type input "[EMAIL_ADDRESS][DOMAIN_NAME]"
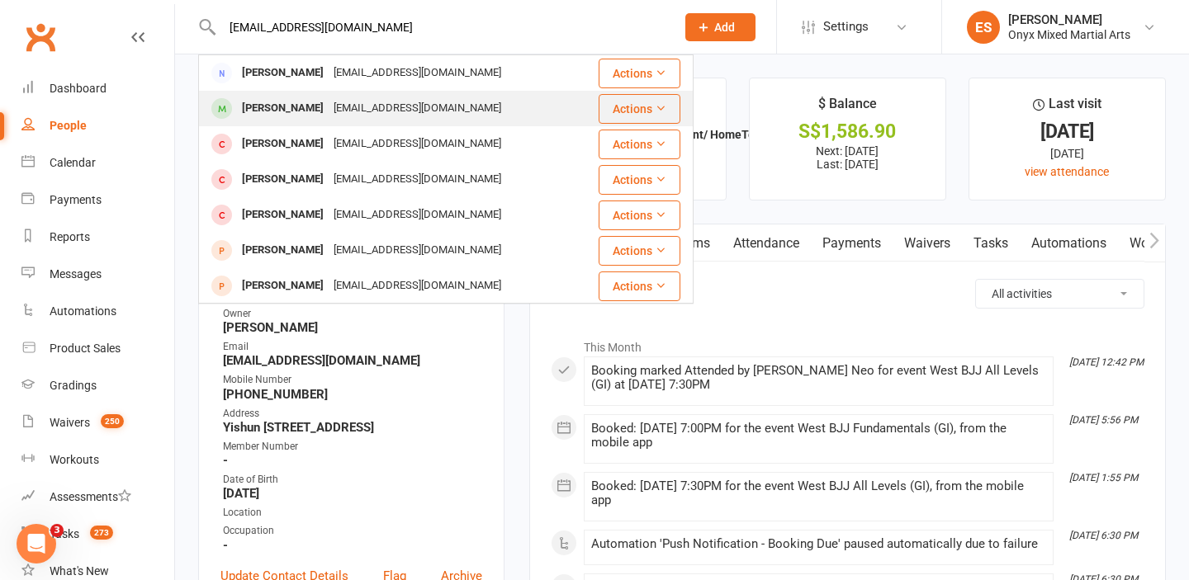
click at [363, 111] on div "[EMAIL_ADDRESS][DOMAIN_NAME]" at bounding box center [418, 109] width 178 height 24
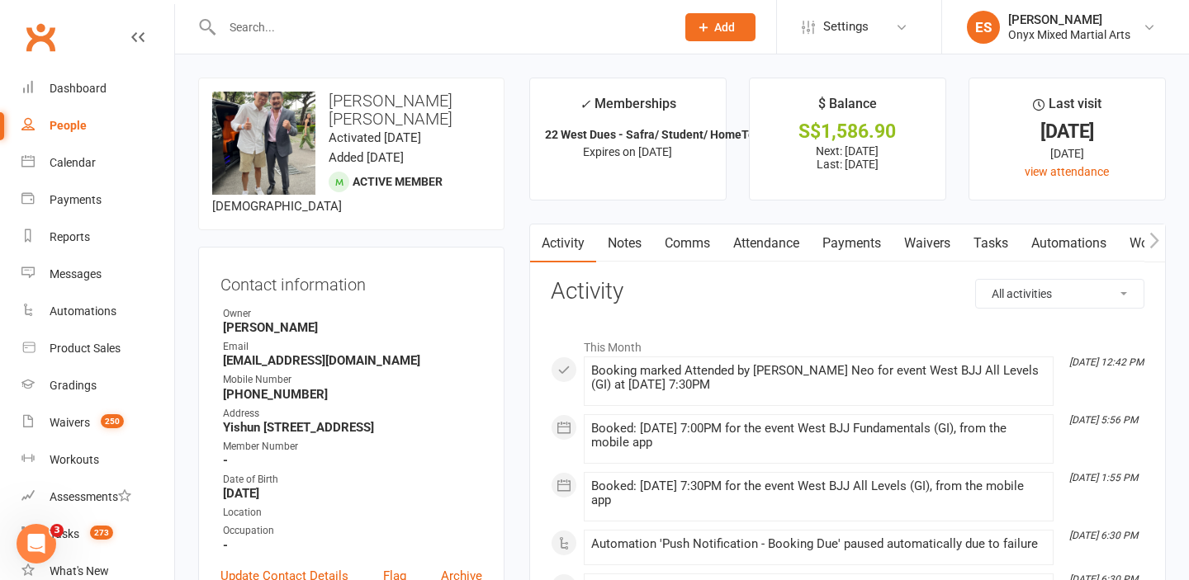
click at [436, 26] on input "text" at bounding box center [440, 27] width 447 height 23
paste input "[EMAIL_ADDRESS][DOMAIN_NAME]"
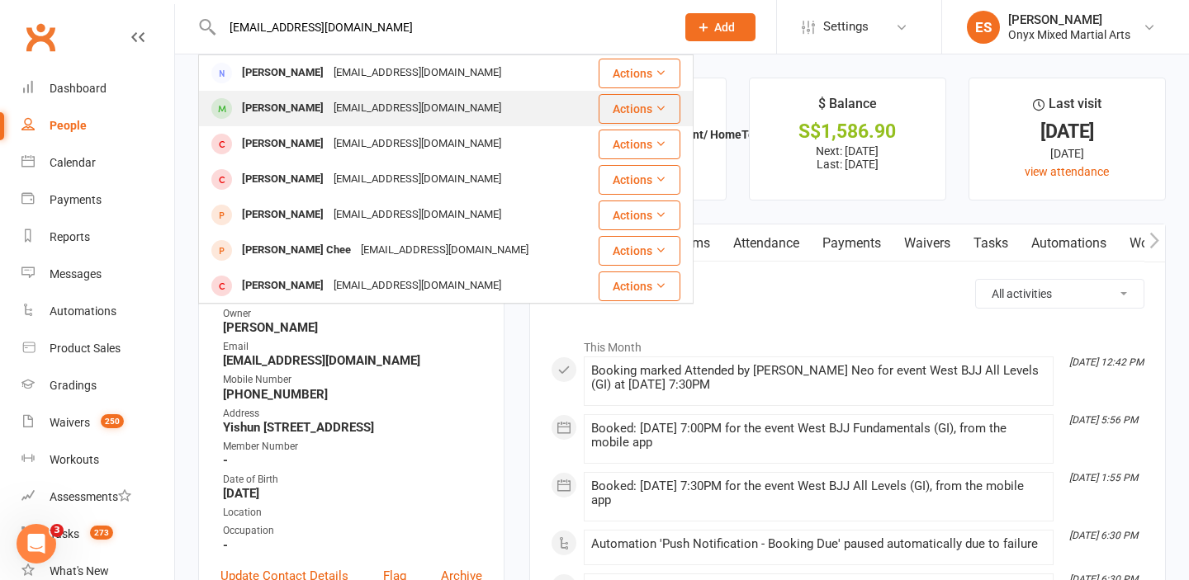
type input "[EMAIL_ADDRESS][DOMAIN_NAME]"
click at [379, 107] on div "[EMAIL_ADDRESS][DOMAIN_NAME]" at bounding box center [418, 109] width 178 height 24
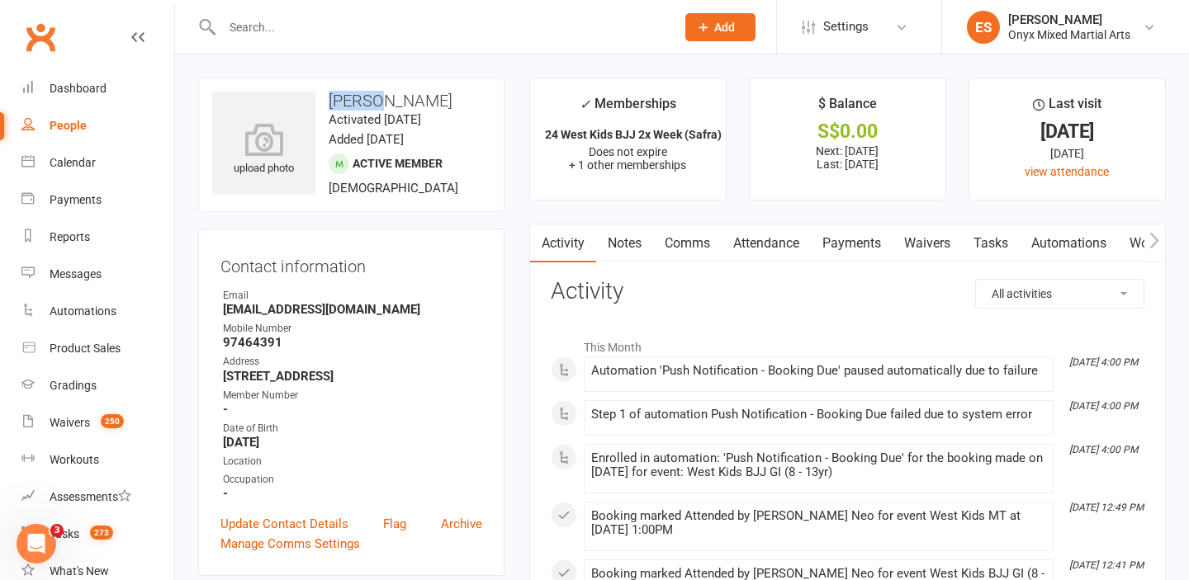
drag, startPoint x: 384, startPoint y: 104, endPoint x: 329, endPoint y: 96, distance: 55.1
click at [329, 96] on h3 "[PERSON_NAME]" at bounding box center [351, 101] width 278 height 18
click at [109, 173] on link "Calendar" at bounding box center [97, 162] width 153 height 37
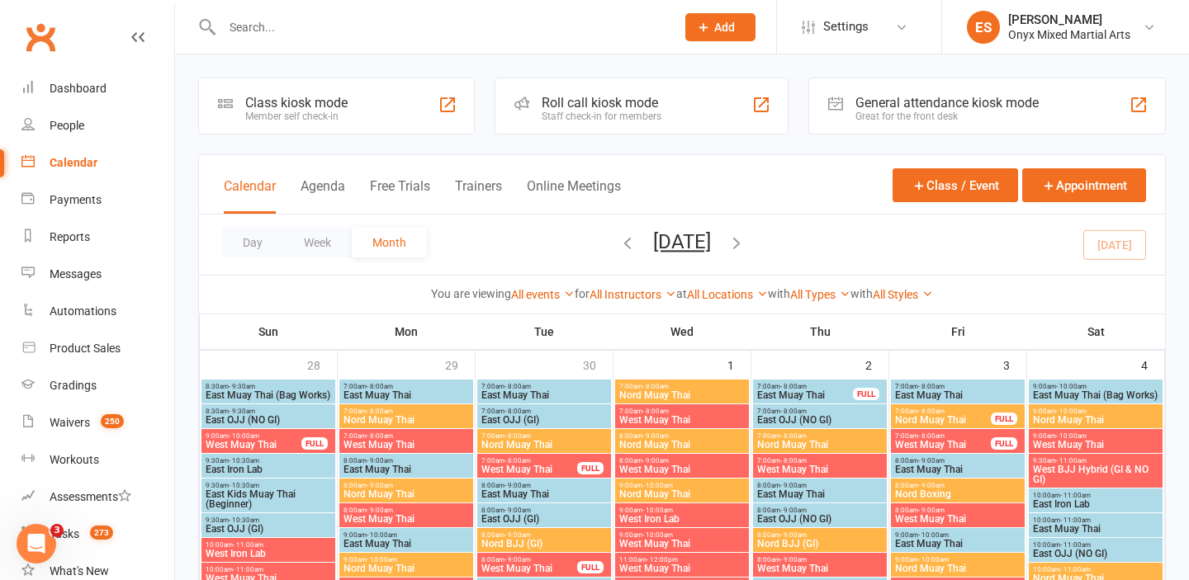
click at [250, 246] on button "Day" at bounding box center [252, 243] width 61 height 30
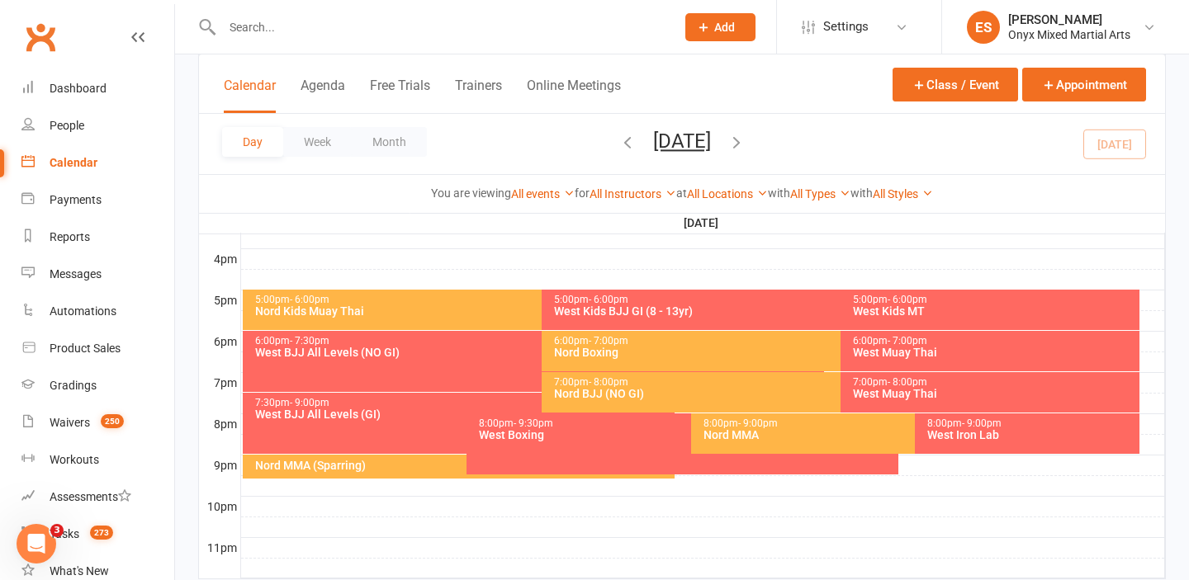
scroll to position [748, 0]
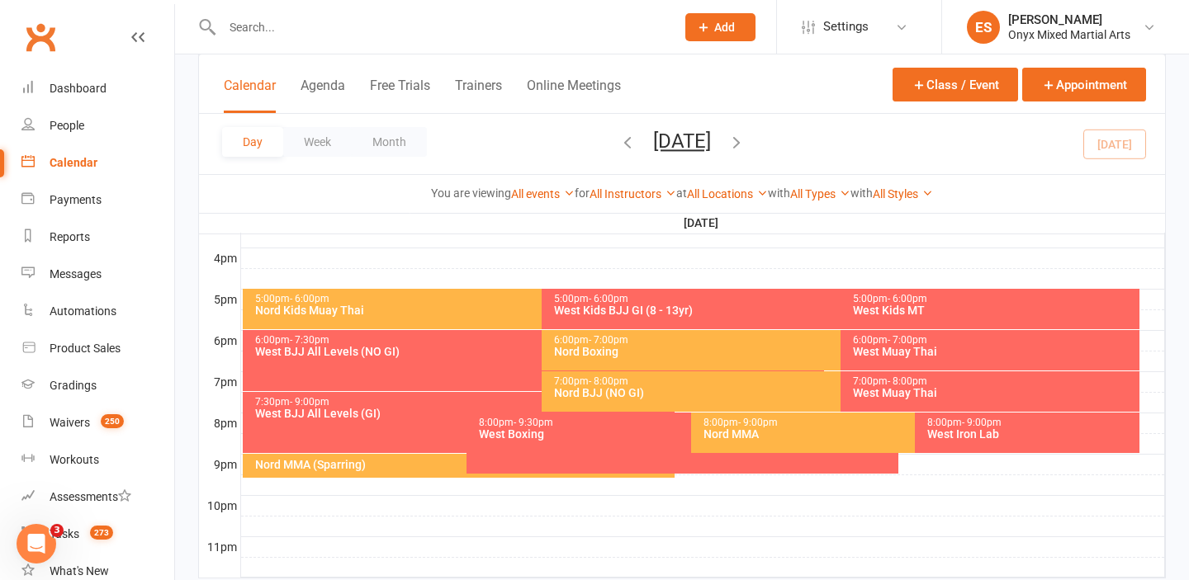
click at [635, 396] on div "Nord BJJ (NO GI)" at bounding box center [836, 393] width 566 height 12
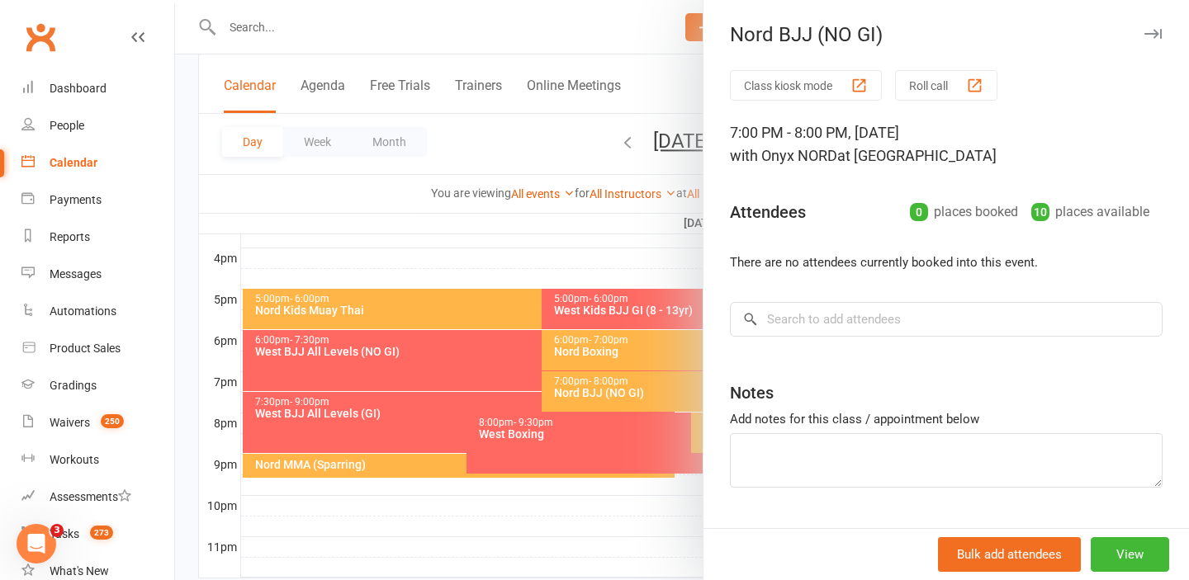
click at [573, 467] on div at bounding box center [682, 290] width 1014 height 580
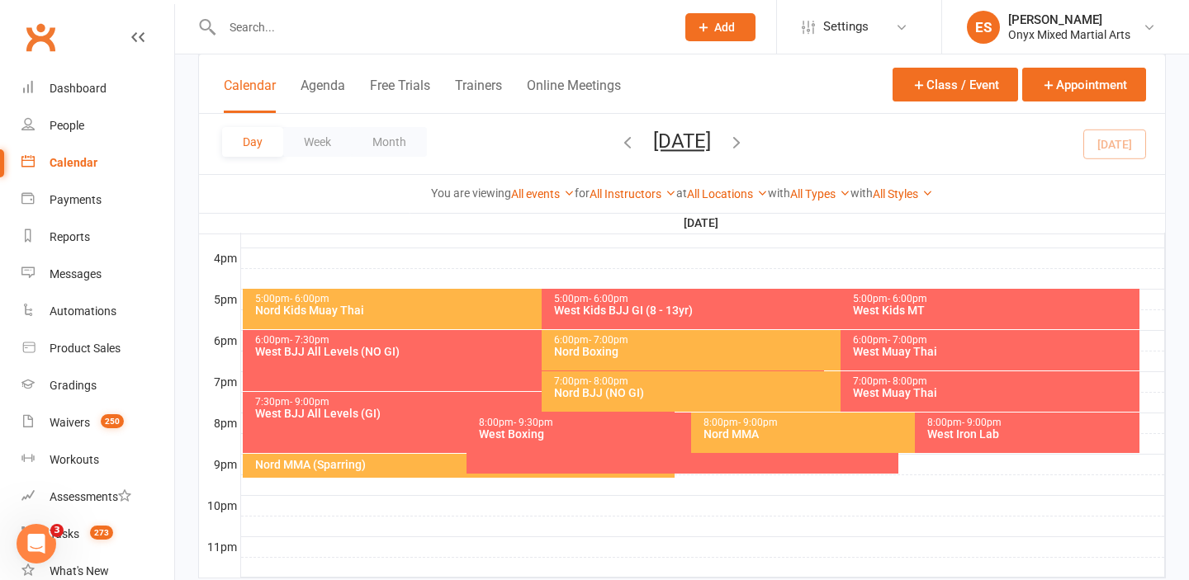
click at [778, 431] on div "Nord MMA" at bounding box center [911, 435] width 417 height 12
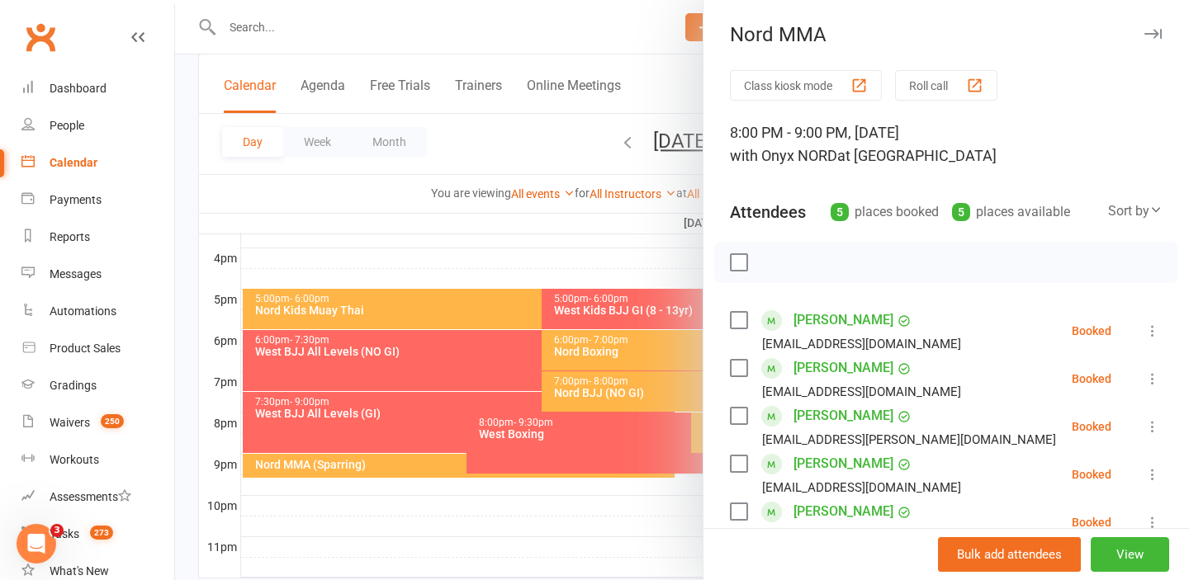
click at [567, 526] on div at bounding box center [682, 290] width 1014 height 580
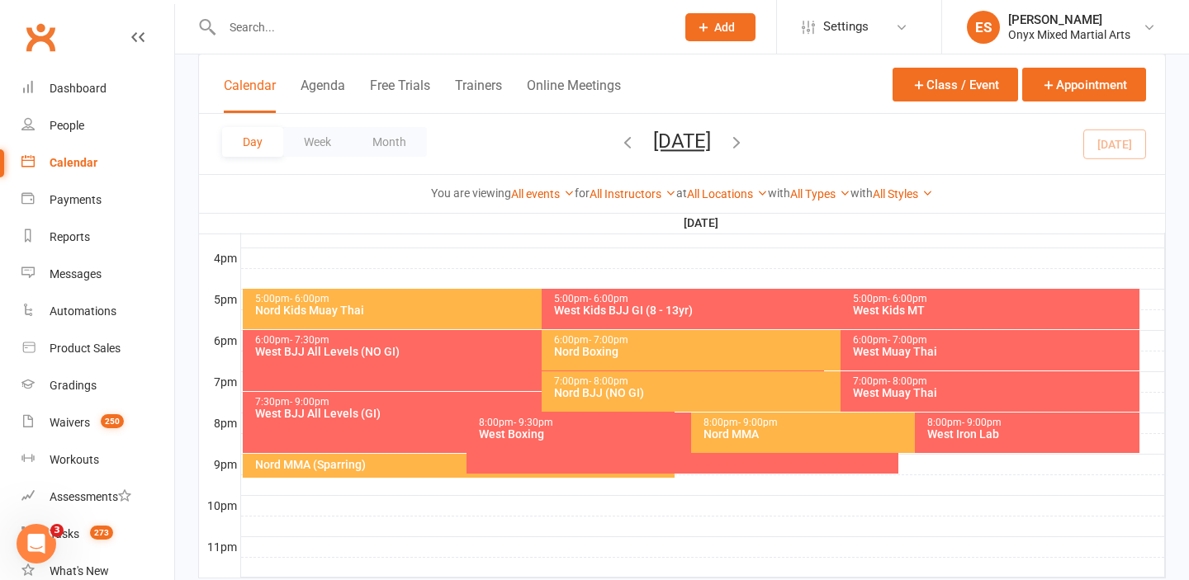
click at [709, 348] on div "Nord Boxing" at bounding box center [836, 352] width 566 height 12
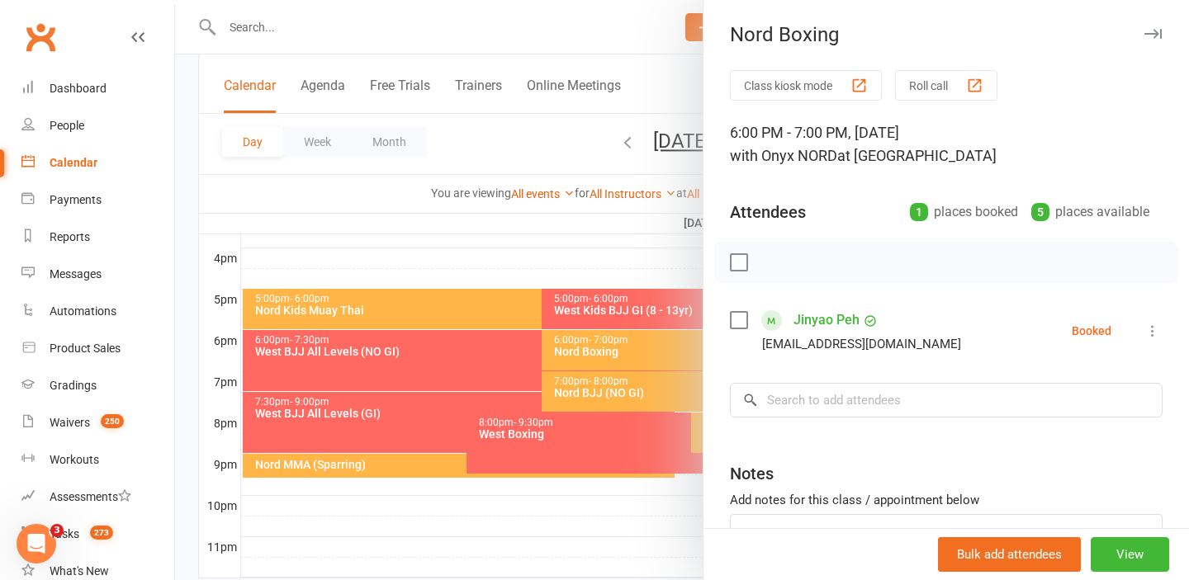
click at [592, 438] on div at bounding box center [682, 290] width 1014 height 580
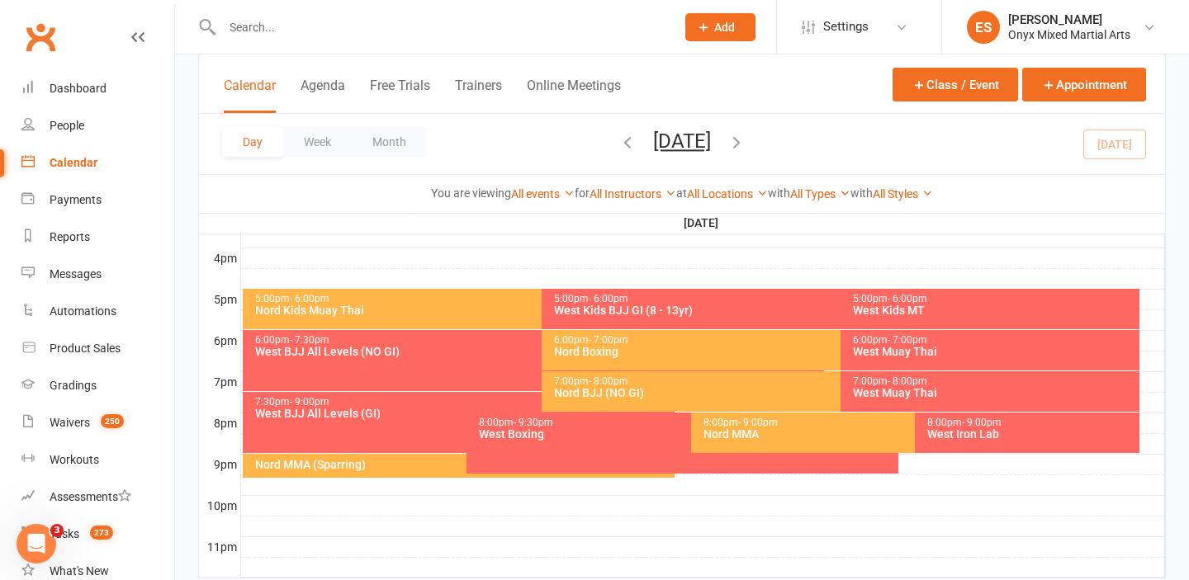
click at [737, 438] on div "Nord MMA" at bounding box center [911, 435] width 417 height 12
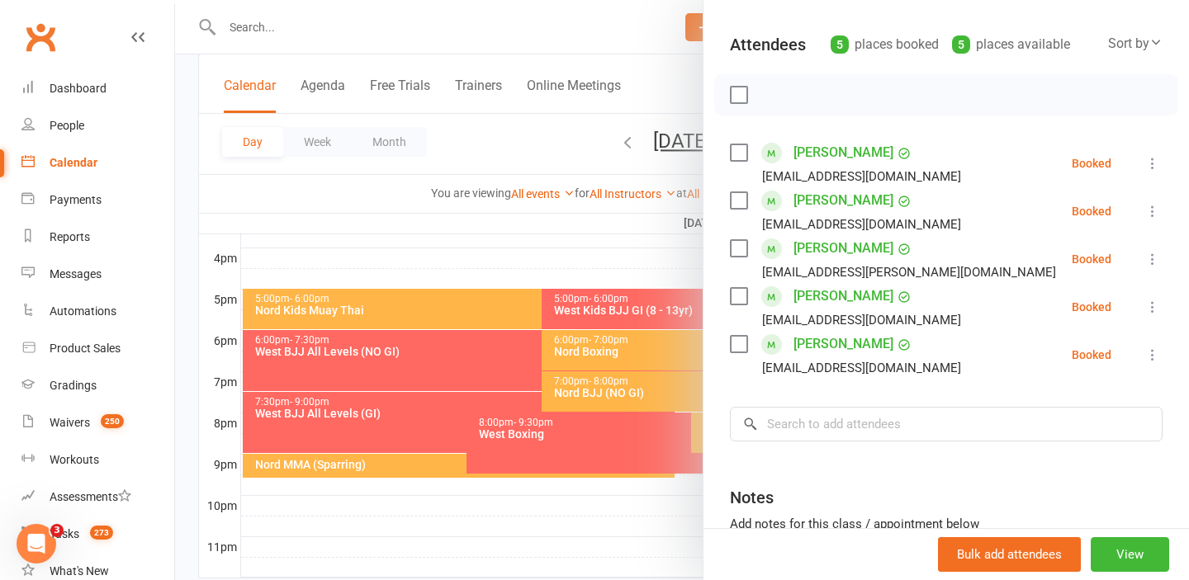
scroll to position [159, 0]
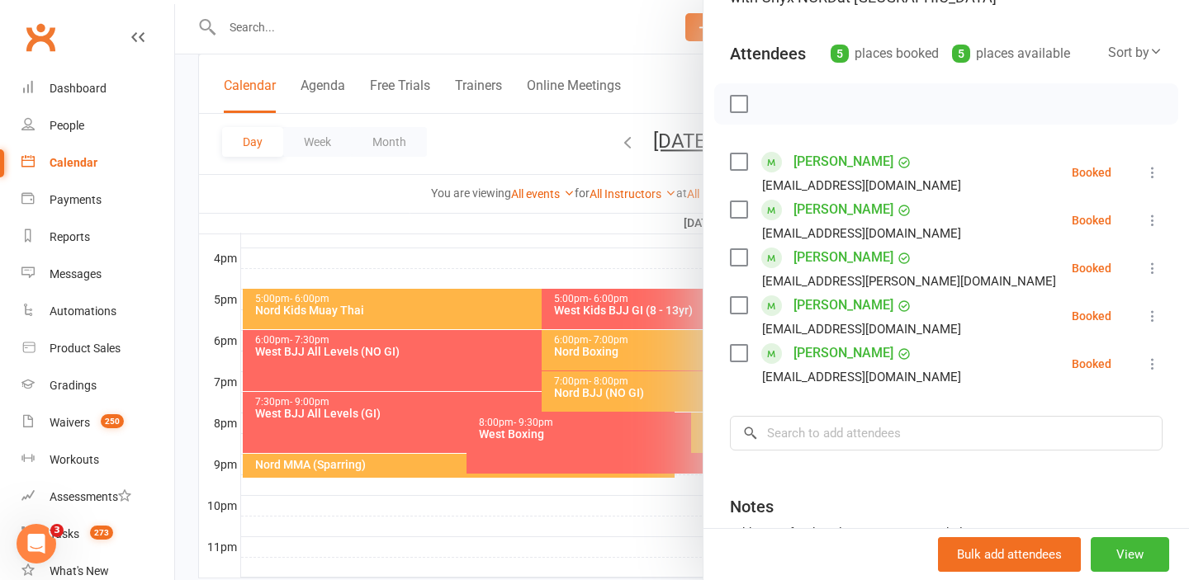
click at [601, 253] on div at bounding box center [682, 290] width 1014 height 580
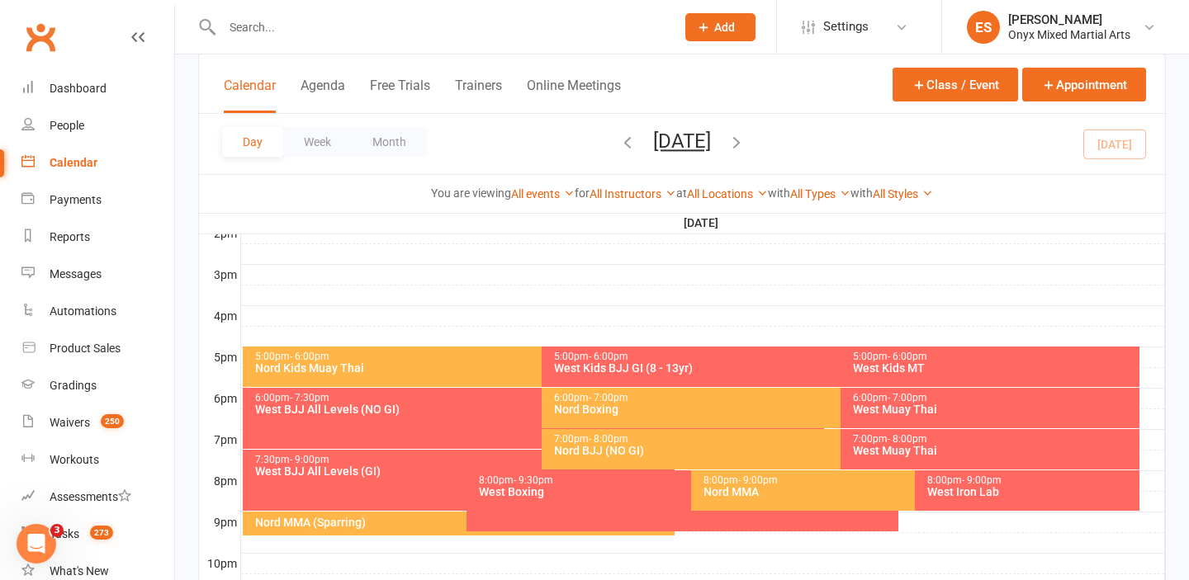
scroll to position [675, 0]
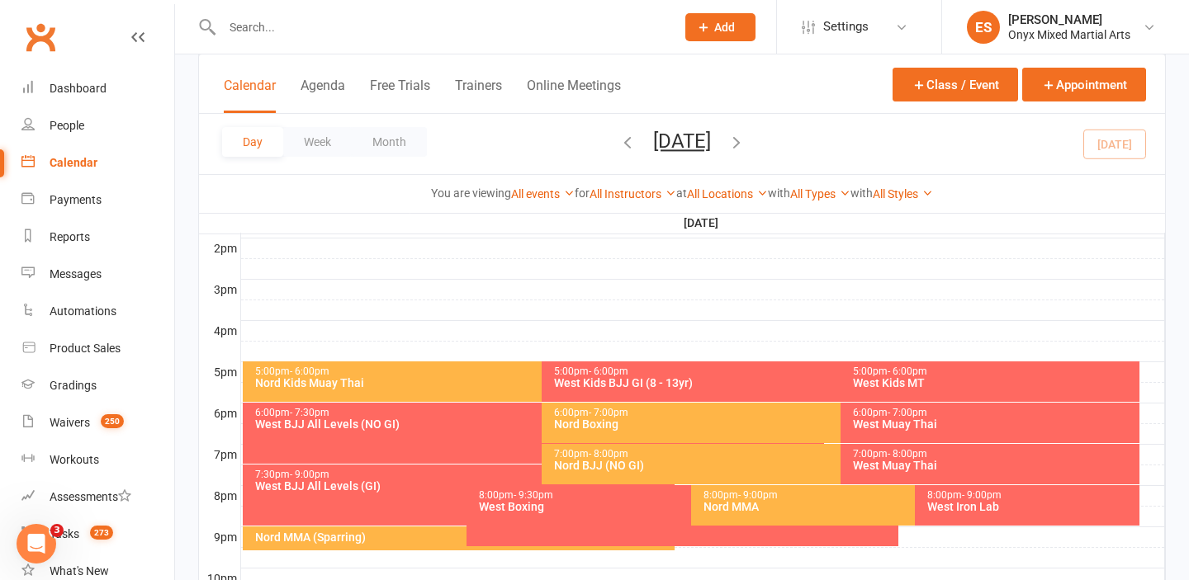
click at [424, 32] on input "text" at bounding box center [440, 27] width 447 height 23
paste input "[EMAIL_ADDRESS][DOMAIN_NAME]"
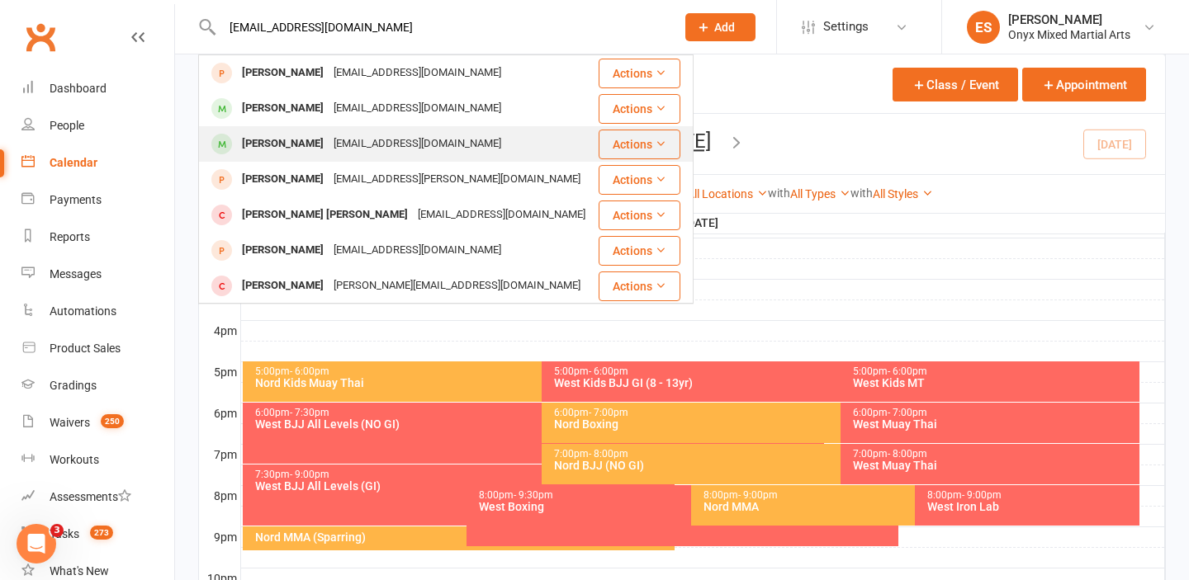
type input "[EMAIL_ADDRESS][DOMAIN_NAME]"
click at [380, 138] on div "[EMAIL_ADDRESS][DOMAIN_NAME]" at bounding box center [418, 144] width 178 height 24
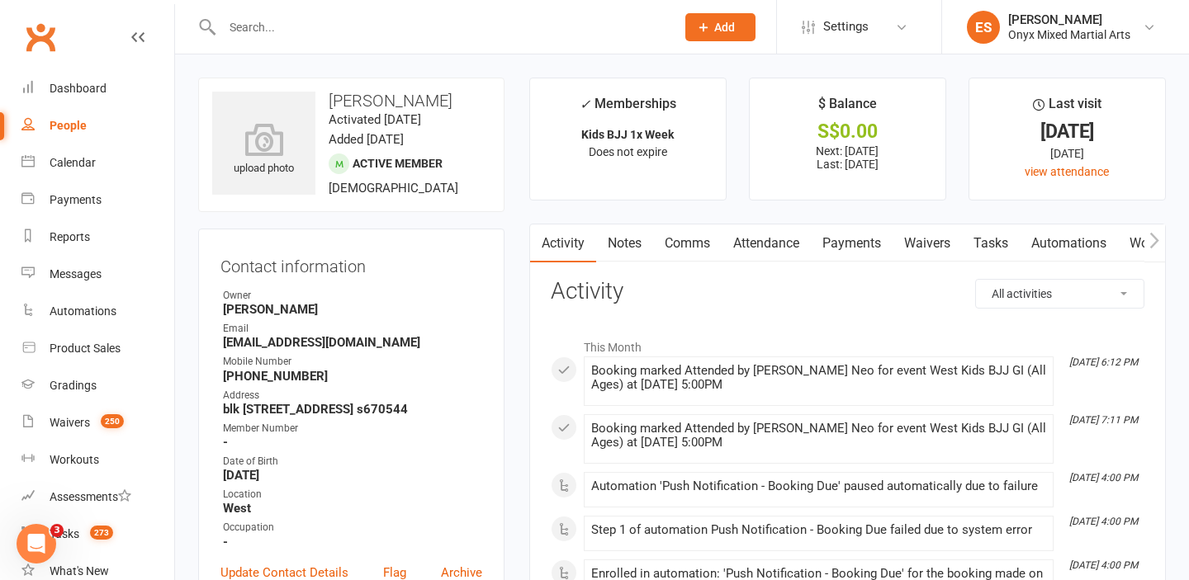
drag, startPoint x: 471, startPoint y: 101, endPoint x: 325, endPoint y: 100, distance: 145.3
click at [325, 100] on h3 "[PERSON_NAME]" at bounding box center [351, 101] width 278 height 18
click at [393, 21] on input "text" at bounding box center [440, 27] width 447 height 23
paste input "[EMAIL_ADDRESS][DOMAIN_NAME]"
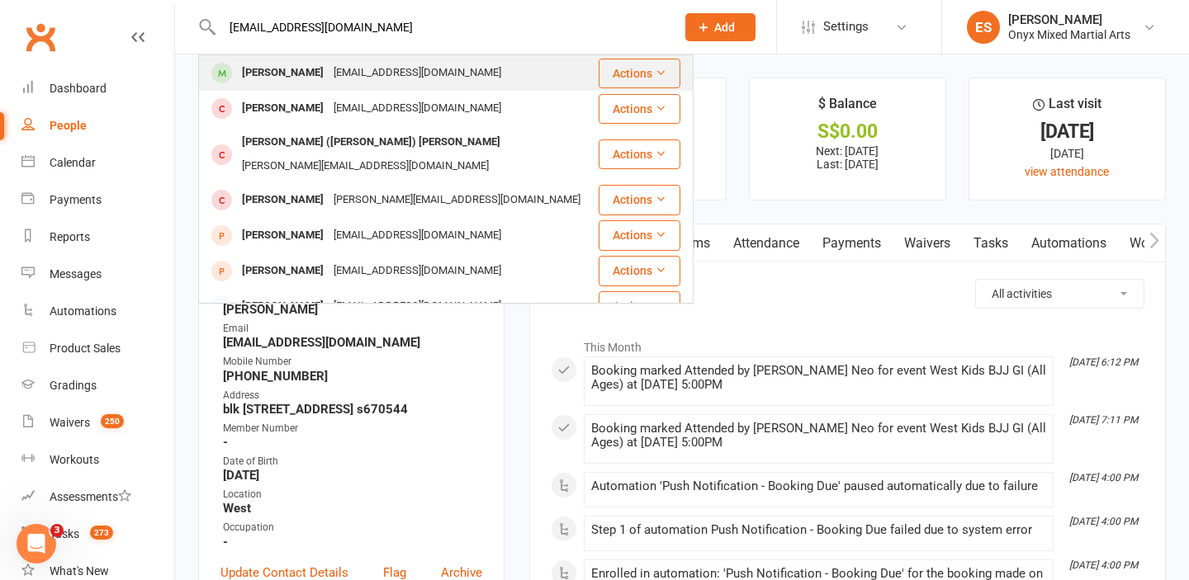
type input "[EMAIL_ADDRESS][DOMAIN_NAME]"
click at [329, 78] on div "[EMAIL_ADDRESS][DOMAIN_NAME]" at bounding box center [418, 73] width 178 height 24
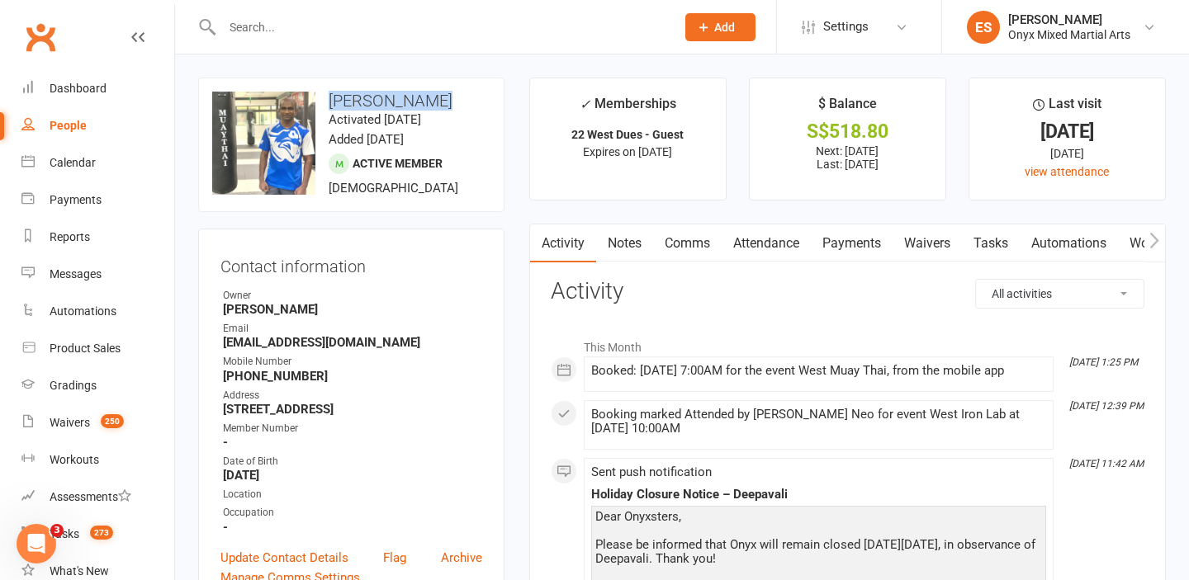
drag, startPoint x: 434, startPoint y: 96, endPoint x: 326, endPoint y: 97, distance: 108.2
click at [326, 97] on h3 "[PERSON_NAME]" at bounding box center [351, 101] width 278 height 18
click at [481, 21] on input "text" at bounding box center [440, 27] width 447 height 23
paste input "[EMAIL_ADDRESS][DOMAIN_NAME]"
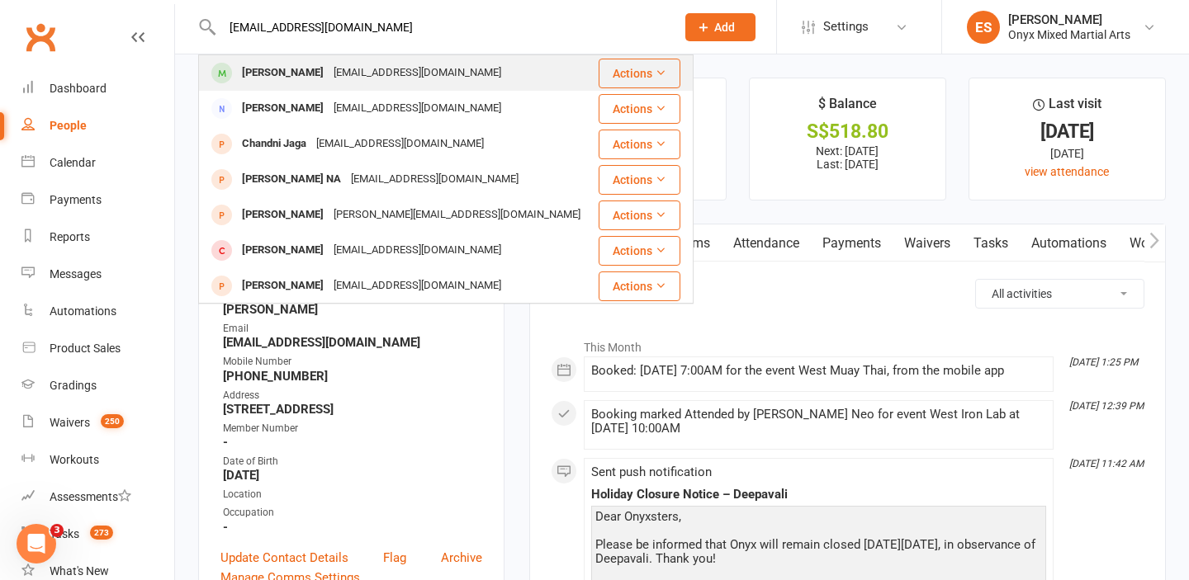
type input "[EMAIL_ADDRESS][DOMAIN_NAME]"
click at [329, 78] on div "[EMAIL_ADDRESS][DOMAIN_NAME]" at bounding box center [418, 73] width 178 height 24
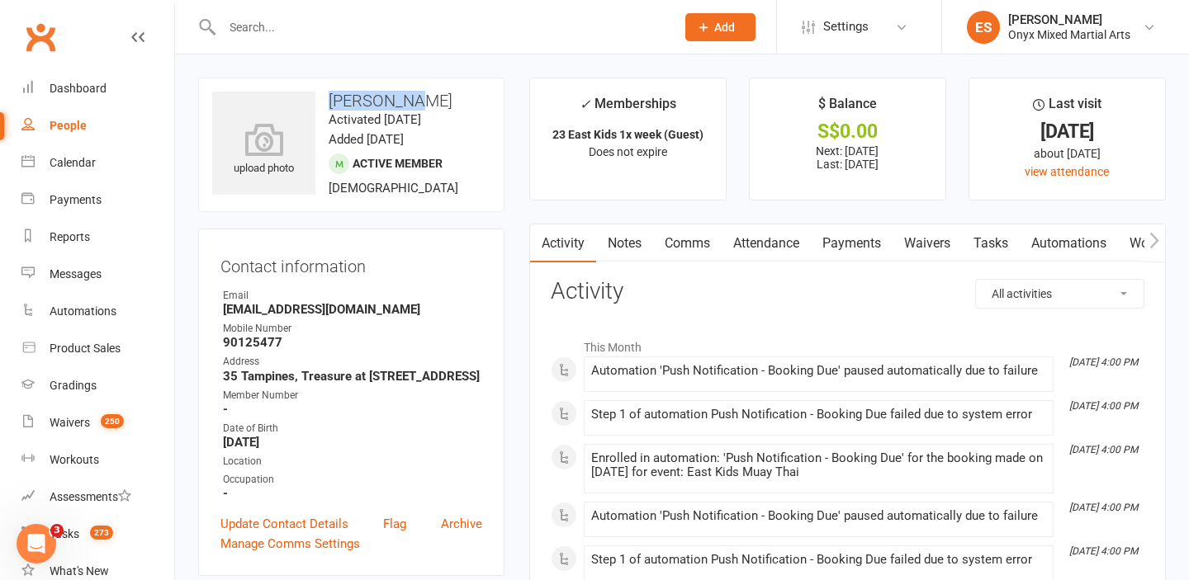
drag, startPoint x: 417, startPoint y: 101, endPoint x: 328, endPoint y: 98, distance: 89.2
click at [328, 98] on h3 "[PERSON_NAME]" at bounding box center [351, 101] width 278 height 18
click at [461, 29] on input "text" at bounding box center [440, 27] width 447 height 23
paste input "[EMAIL_ADDRESS][DOMAIN_NAME]"
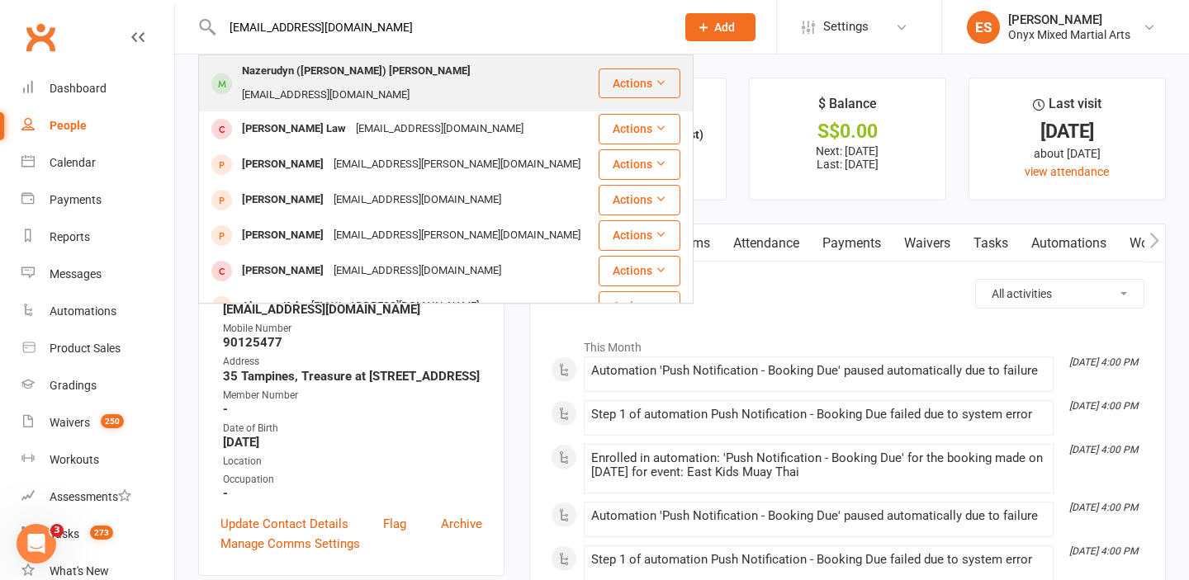
type input "[EMAIL_ADDRESS][DOMAIN_NAME]"
click at [414, 83] on div "[EMAIL_ADDRESS][DOMAIN_NAME]" at bounding box center [326, 95] width 178 height 24
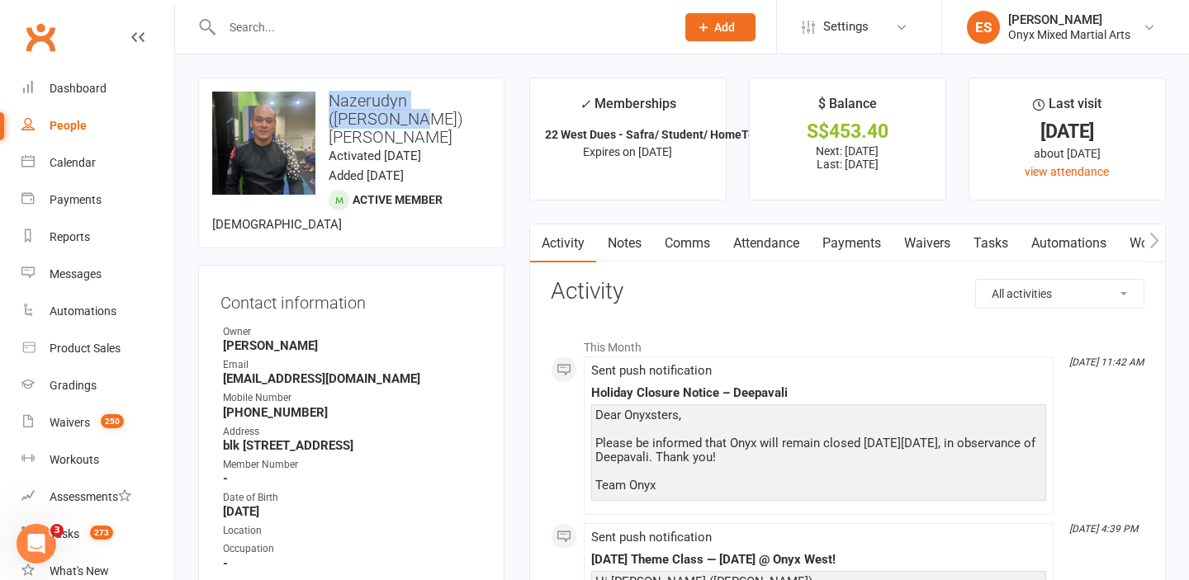
drag, startPoint x: 381, startPoint y: 116, endPoint x: 323, endPoint y: 104, distance: 59.1
click at [323, 104] on h3 "Nazerudyn ([PERSON_NAME]) [PERSON_NAME]" at bounding box center [351, 119] width 278 height 54
click at [452, 30] on input "text" at bounding box center [440, 27] width 447 height 23
paste input "[EMAIL_ADDRESS][DOMAIN_NAME]"
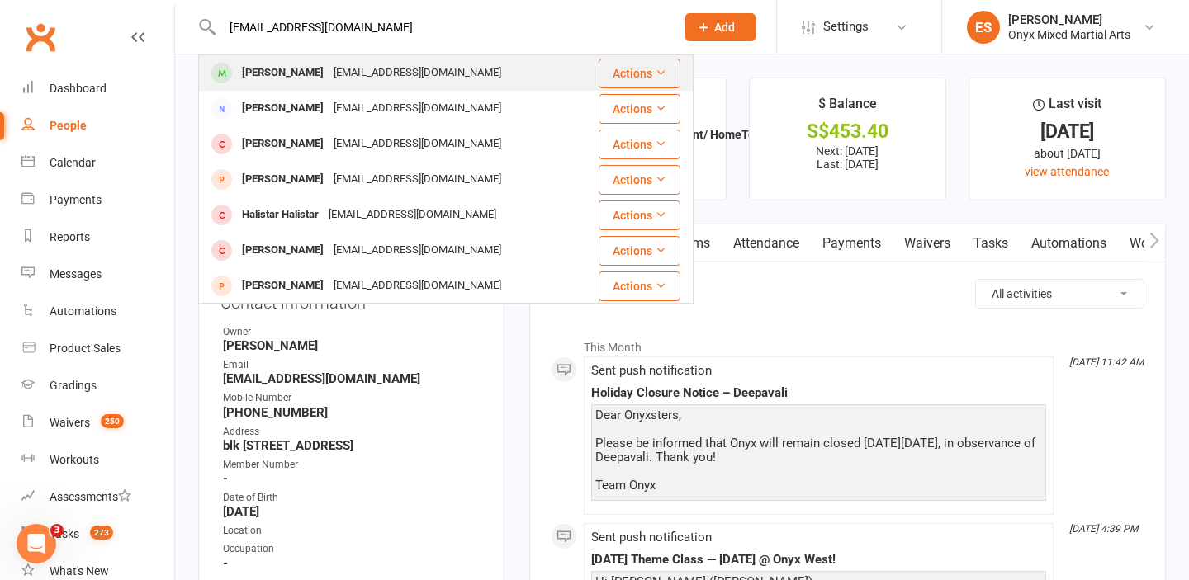
type input "[EMAIL_ADDRESS][DOMAIN_NAME]"
click at [287, 74] on div "[PERSON_NAME]" at bounding box center [283, 73] width 92 height 24
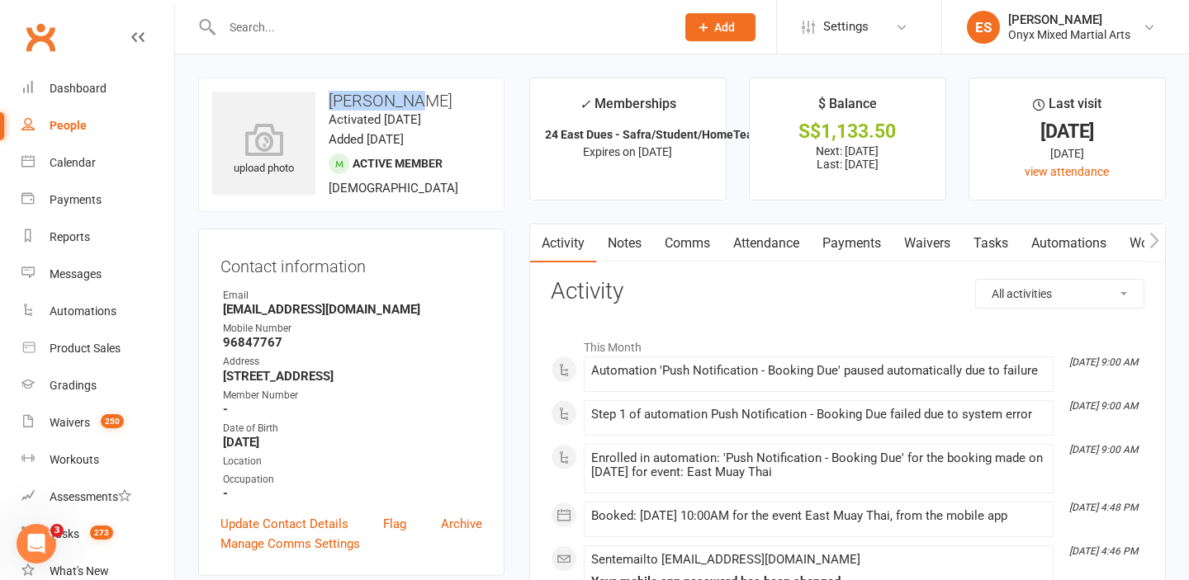
drag, startPoint x: 424, startPoint y: 100, endPoint x: 329, endPoint y: 92, distance: 95.3
click at [329, 92] on h3 "[PERSON_NAME]" at bounding box center [351, 101] width 278 height 18
click at [475, 20] on input "text" at bounding box center [440, 27] width 447 height 23
paste input "[EMAIL_ADDRESS][DOMAIN_NAME]"
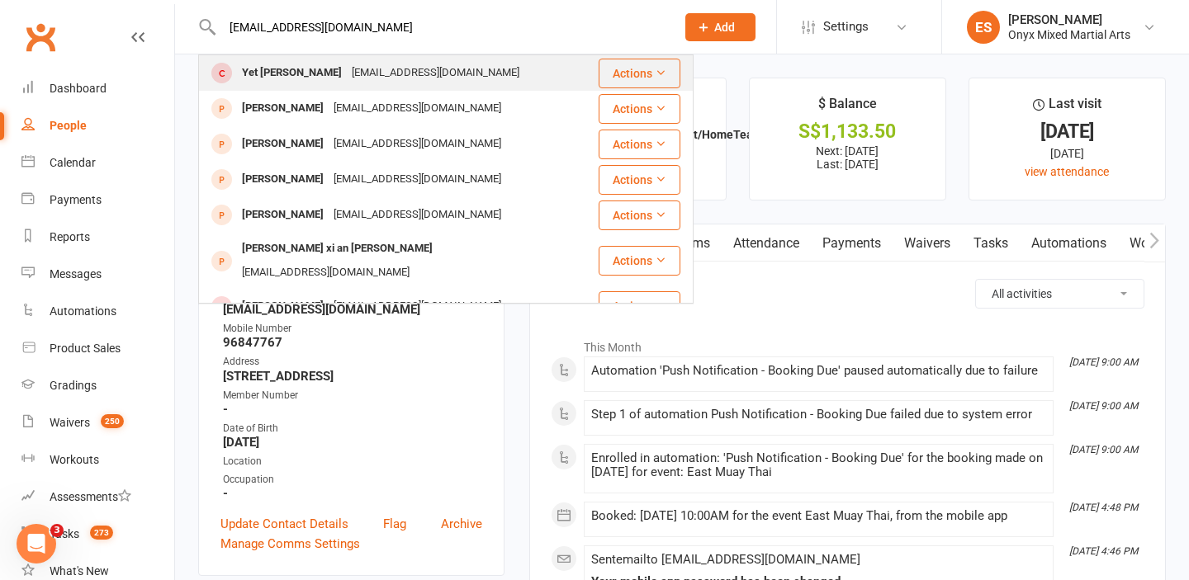
type input "[EMAIL_ADDRESS][DOMAIN_NAME]"
click at [367, 85] on div "Yet siong Wan [EMAIL_ADDRESS][DOMAIN_NAME]" at bounding box center [398, 73] width 397 height 34
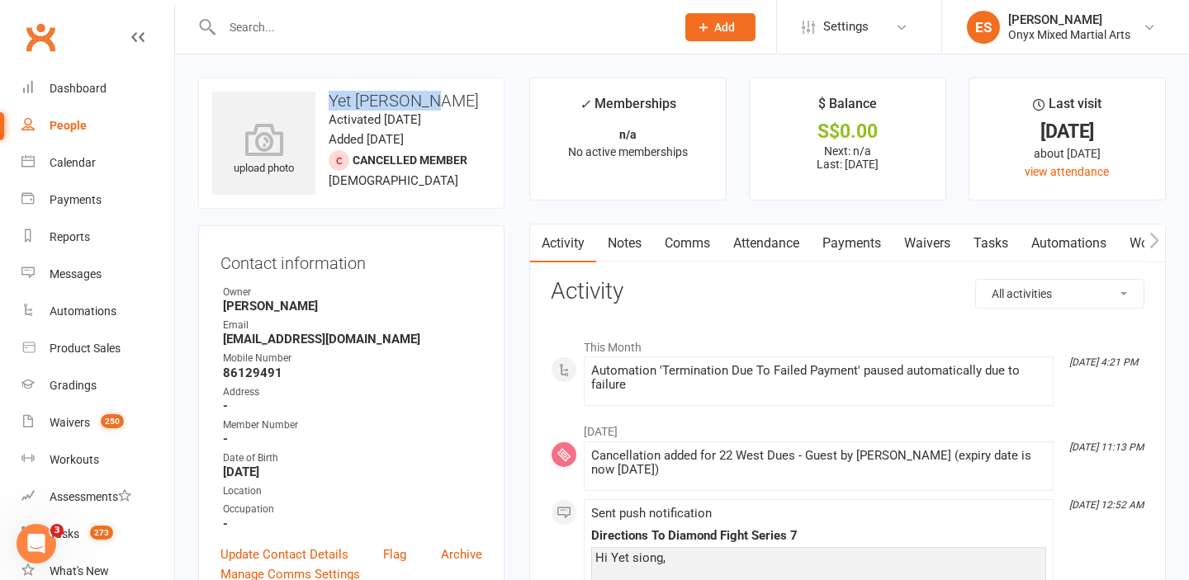
drag, startPoint x: 440, startPoint y: 107, endPoint x: 331, endPoint y: 101, distance: 109.2
click at [331, 101] on h3 "Yet [PERSON_NAME]" at bounding box center [351, 101] width 278 height 18
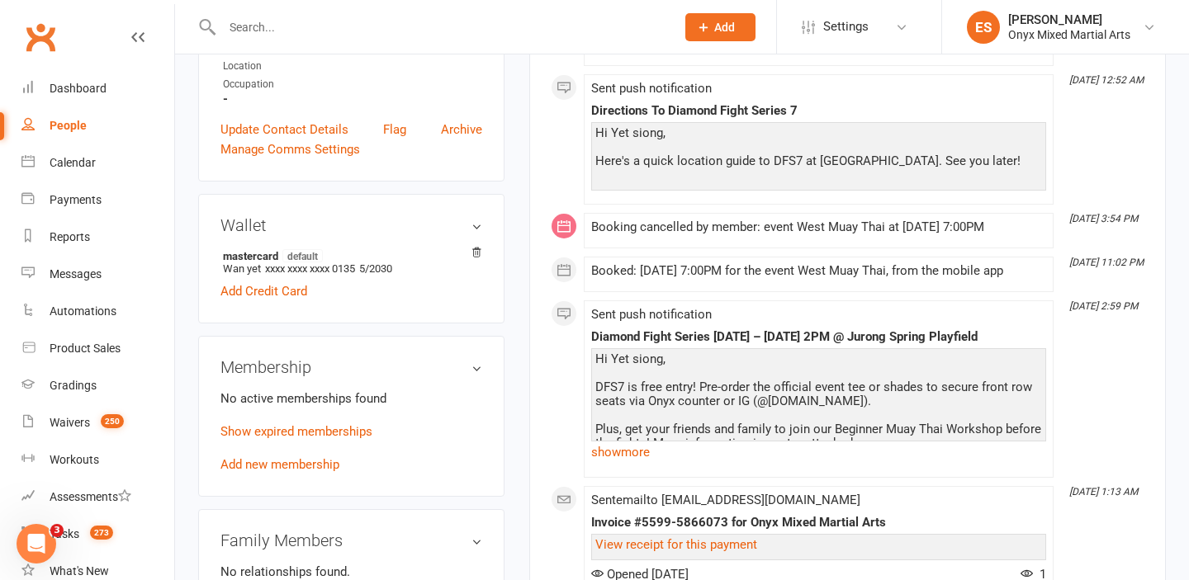
scroll to position [428, 0]
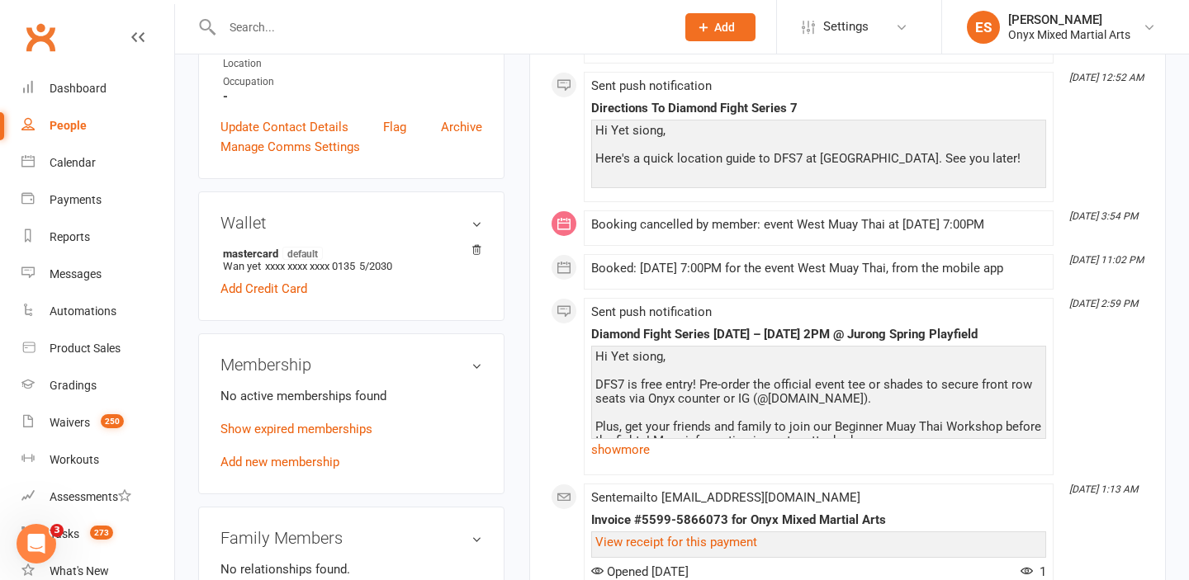
click at [304, 415] on membership-list "No active memberships found Show expired memberships Add new membership" at bounding box center [351, 427] width 262 height 83
click at [304, 423] on link "Show expired memberships" at bounding box center [296, 429] width 152 height 15
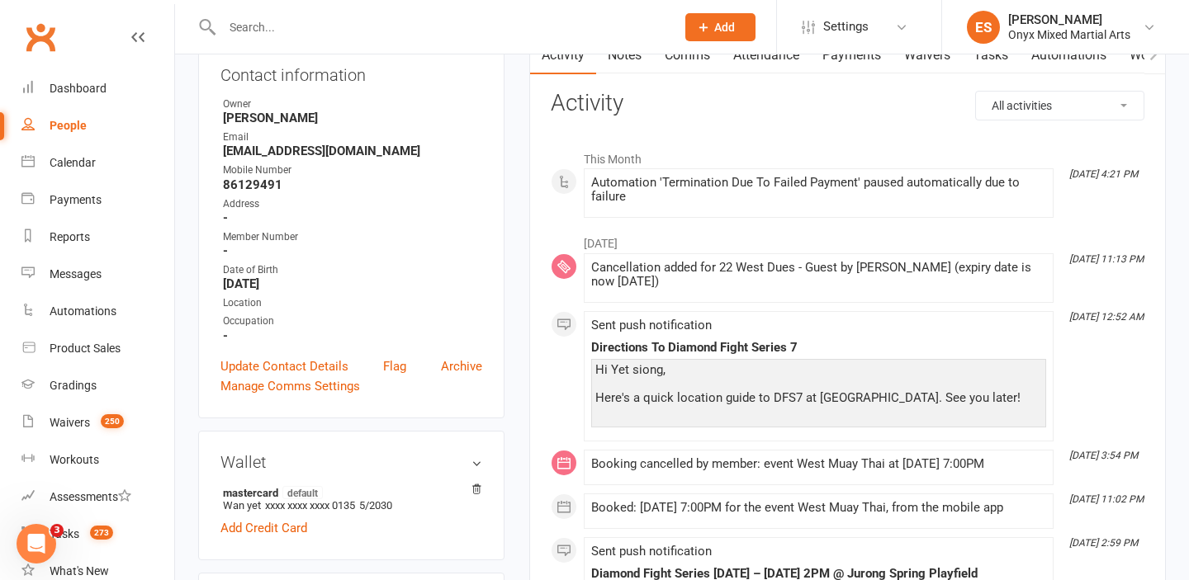
scroll to position [0, 0]
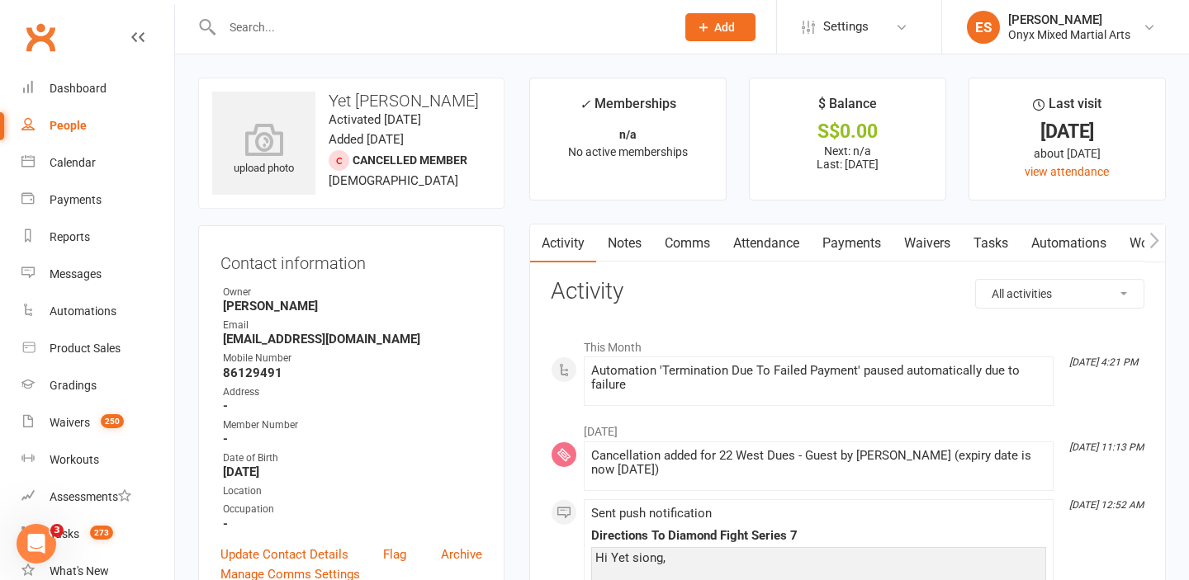
click at [432, 21] on input "text" at bounding box center [440, 27] width 447 height 23
paste input "[EMAIL_ADDRESS][DOMAIN_NAME]"
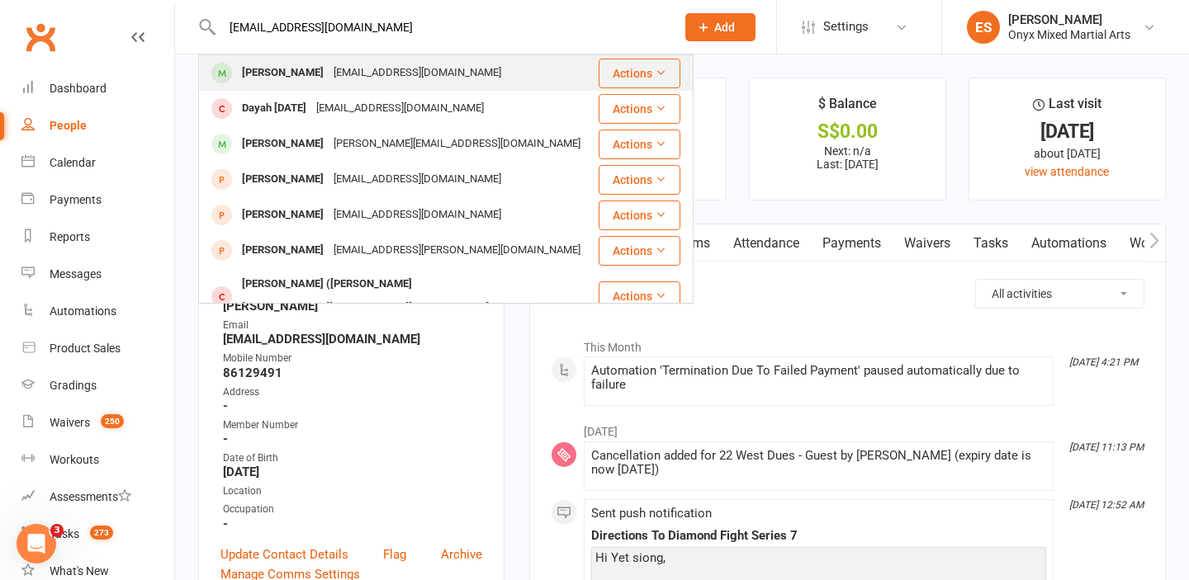
type input "[EMAIL_ADDRESS][DOMAIN_NAME]"
click at [394, 72] on div "[EMAIL_ADDRESS][DOMAIN_NAME]" at bounding box center [418, 73] width 178 height 24
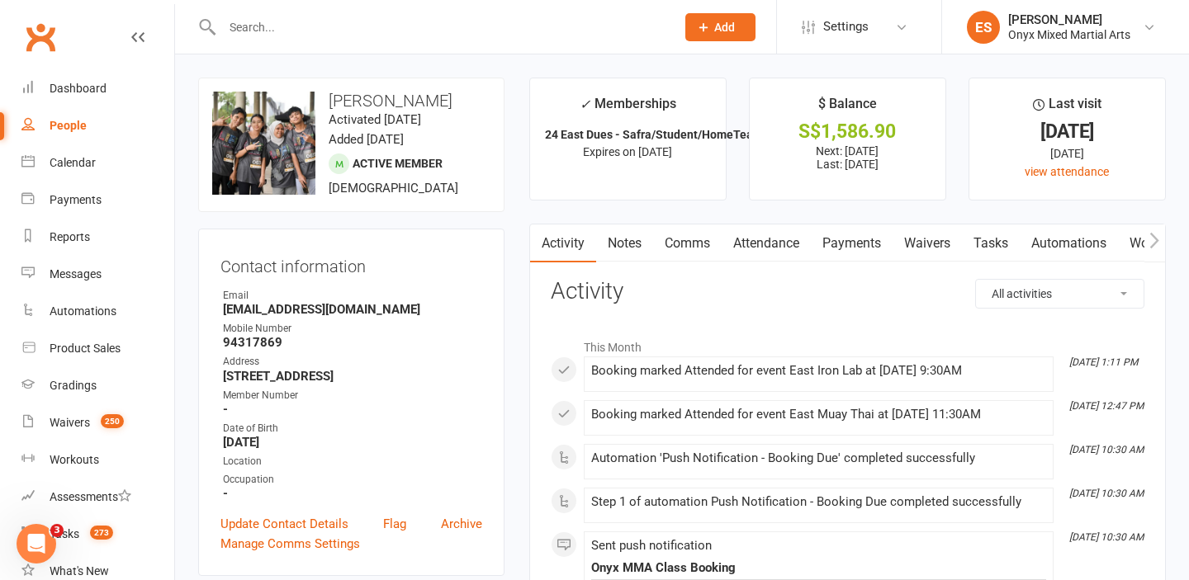
drag, startPoint x: 454, startPoint y: 102, endPoint x: 322, endPoint y: 92, distance: 132.5
click at [322, 92] on h3 "[PERSON_NAME]" at bounding box center [351, 101] width 278 height 18
click at [430, 35] on input "text" at bounding box center [440, 27] width 447 height 23
paste input "[EMAIL_ADDRESS][DOMAIN_NAME]"
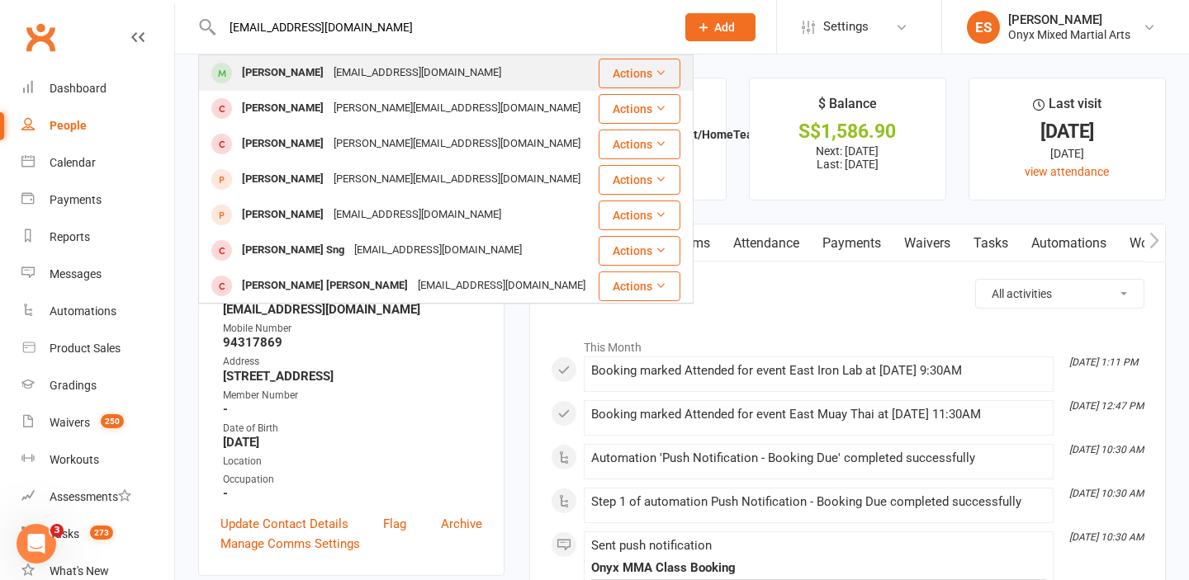
type input "[EMAIL_ADDRESS][DOMAIN_NAME]"
click at [306, 72] on div "[PERSON_NAME]" at bounding box center [283, 73] width 92 height 24
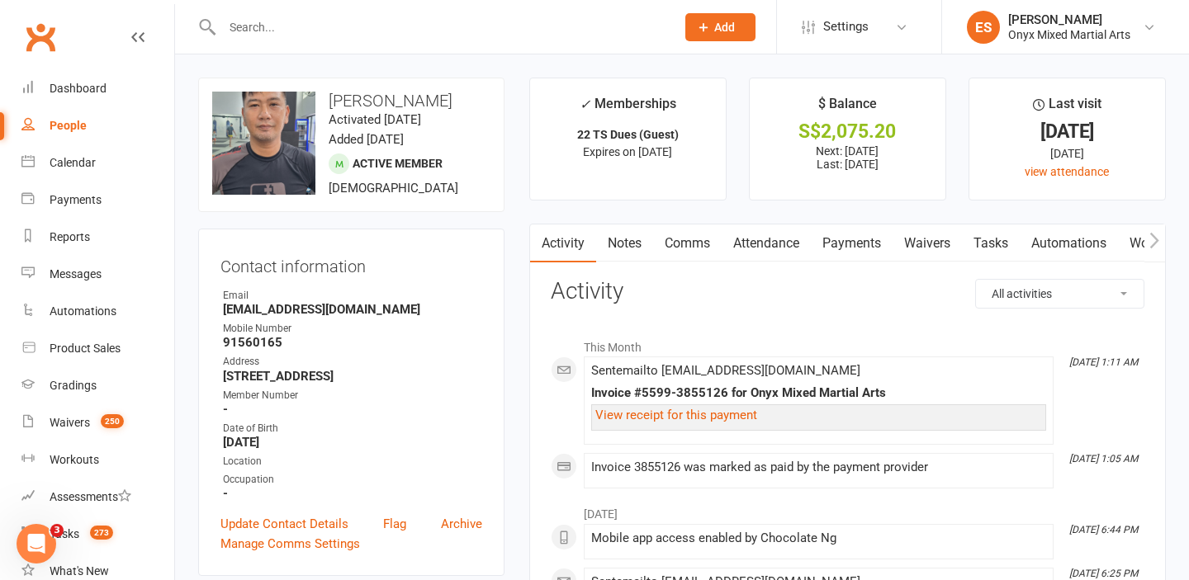
drag, startPoint x: 443, startPoint y: 97, endPoint x: 336, endPoint y: 86, distance: 108.0
click at [336, 86] on div "upload photo change photo [PERSON_NAME] Activated [DATE] Added [DATE] Active me…" at bounding box center [351, 145] width 306 height 135
